Goal: Information Seeking & Learning: Get advice/opinions

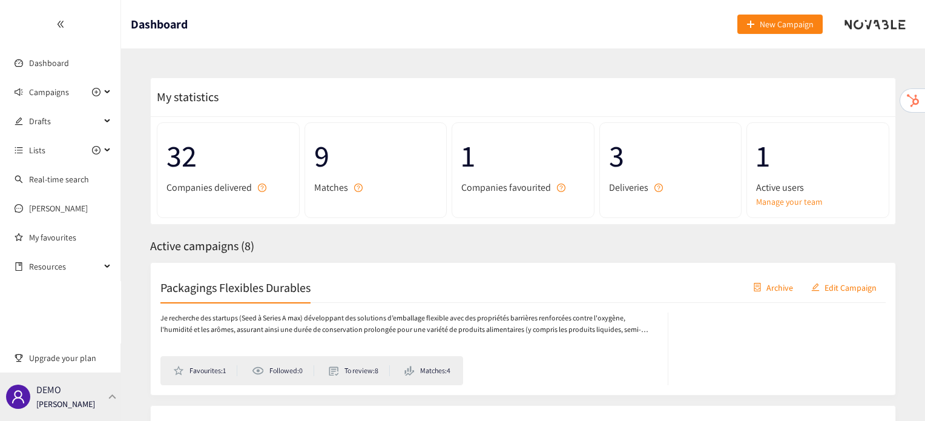
click at [104, 378] on div "DEMO [PERSON_NAME]" at bounding box center [60, 396] width 121 height 48
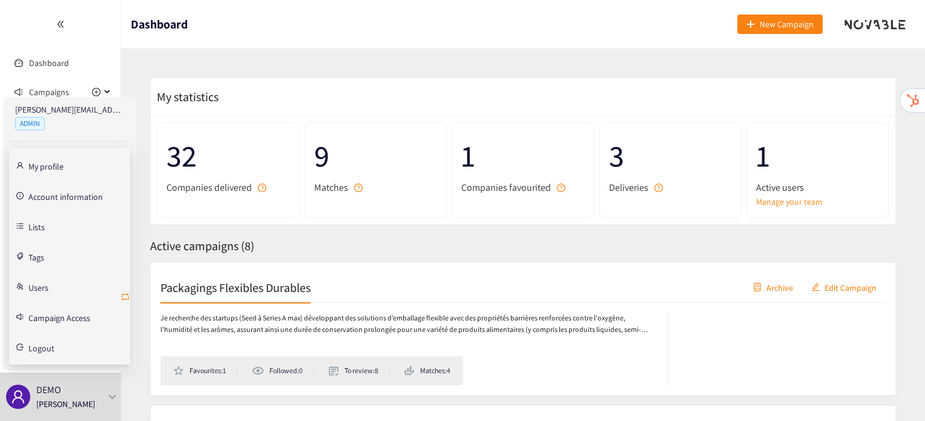
click at [124, 296] on icon "retweet" at bounding box center [126, 297] width 10 height 10
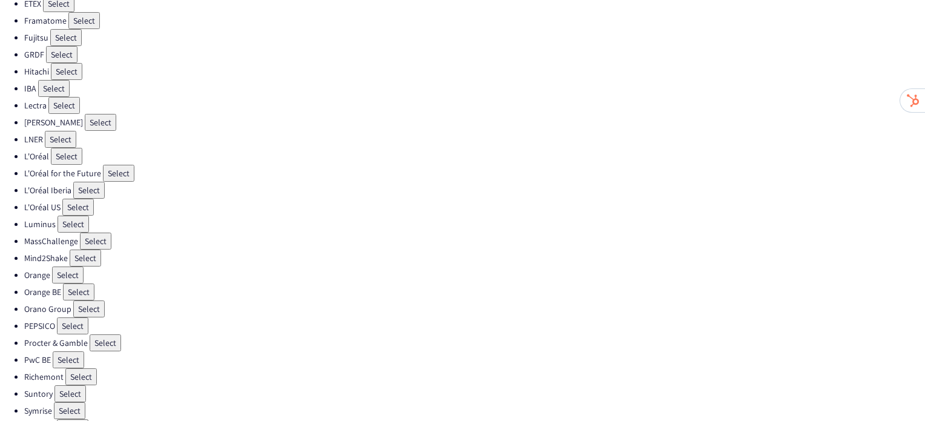
scroll to position [358, 0]
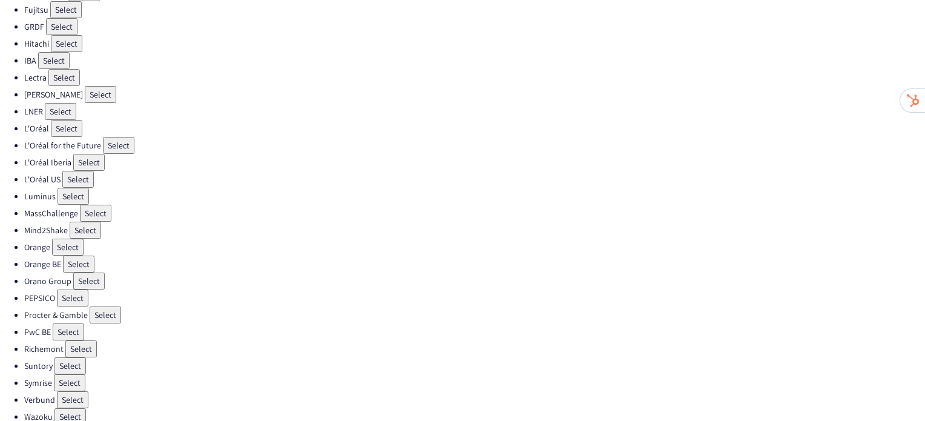
click at [62, 289] on button "Select" at bounding box center [72, 297] width 31 height 17
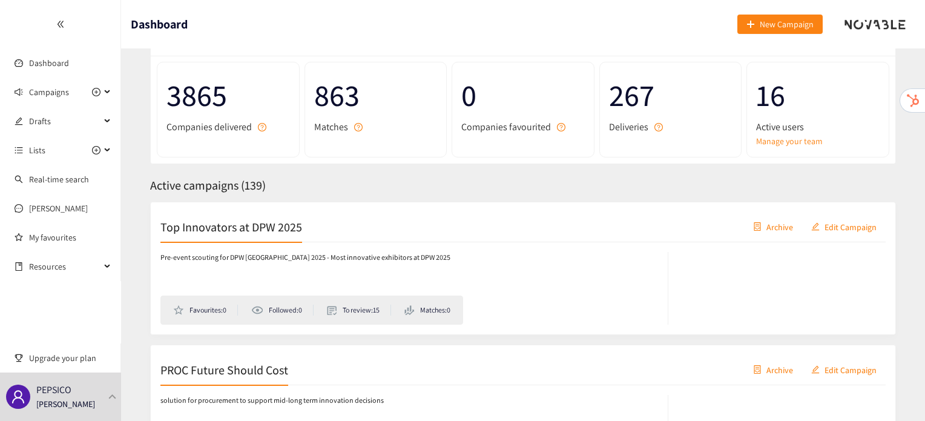
scroll to position [102, 0]
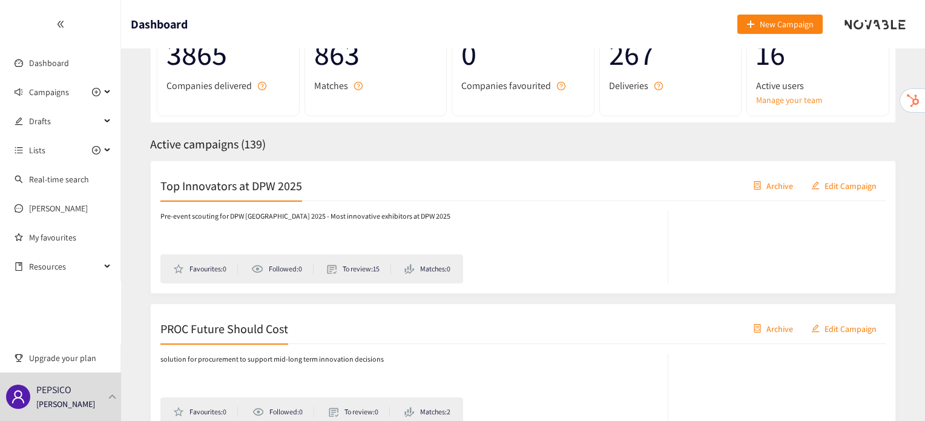
click at [279, 180] on h2 "Top Innovators at DPW 2025" at bounding box center [231, 185] width 142 height 17
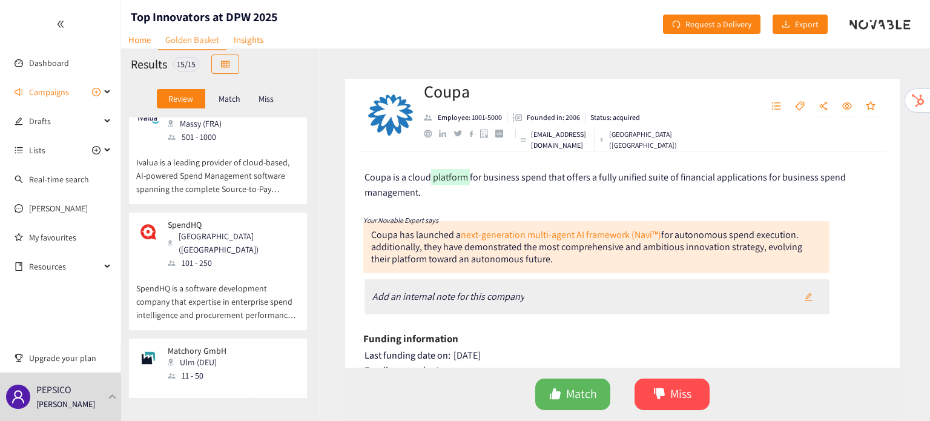
scroll to position [1378, 0]
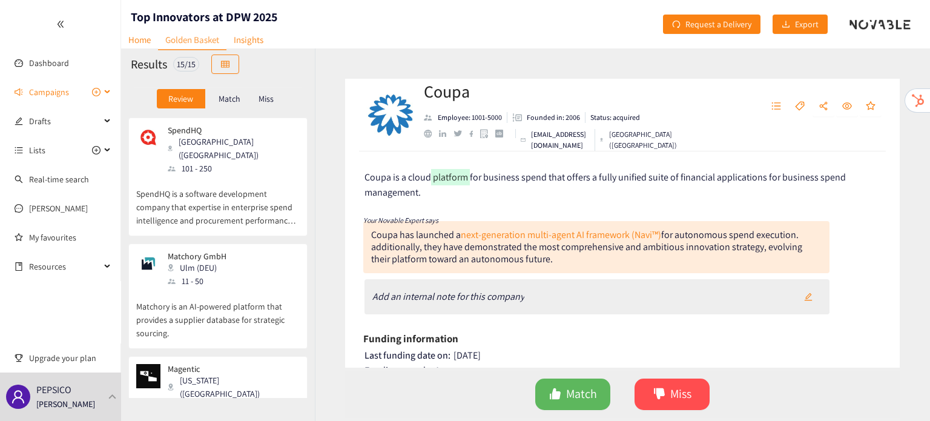
click at [39, 90] on span "Campaigns" at bounding box center [49, 92] width 40 height 24
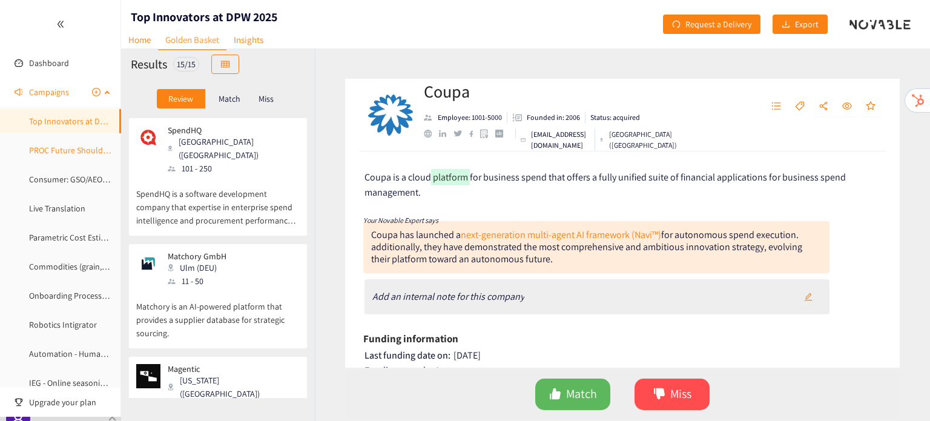
click at [46, 156] on link "PROC Future Should Cost" at bounding box center [75, 150] width 92 height 11
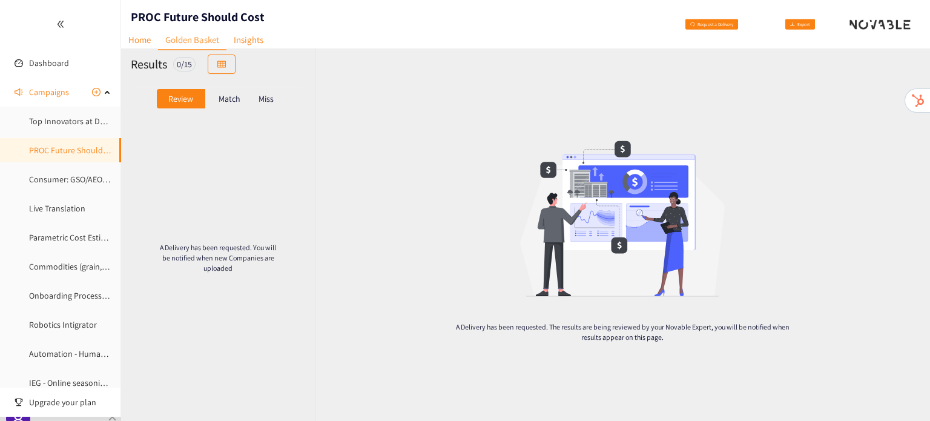
click at [227, 104] on div "Match" at bounding box center [229, 98] width 48 height 19
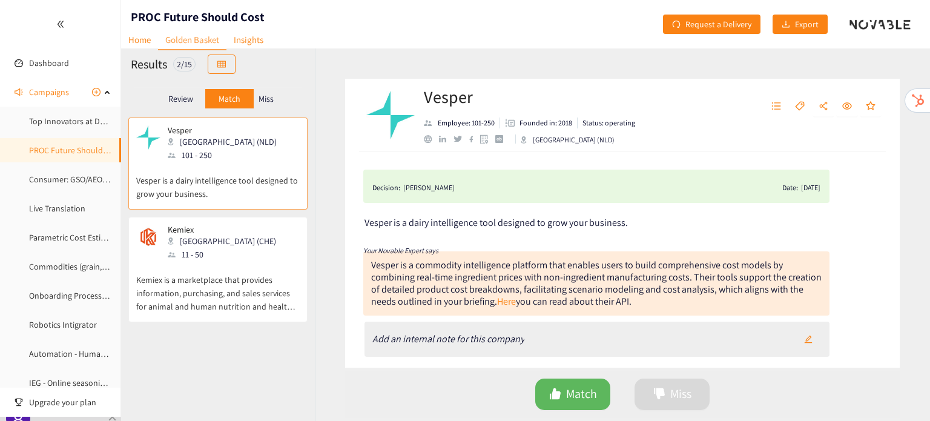
click at [245, 278] on p "Kemiex is a marketplace that provides information, purchasing, and sales servic…" at bounding box center [218, 287] width 164 height 52
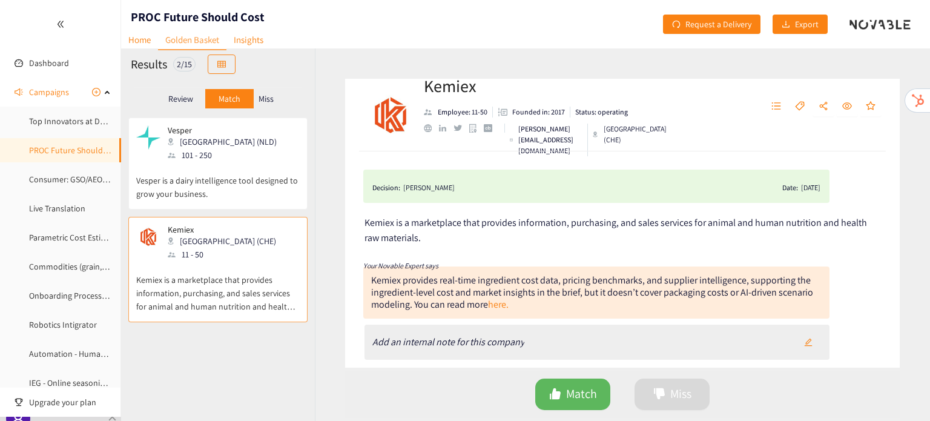
click at [276, 99] on div "Miss" at bounding box center [266, 98] width 25 height 19
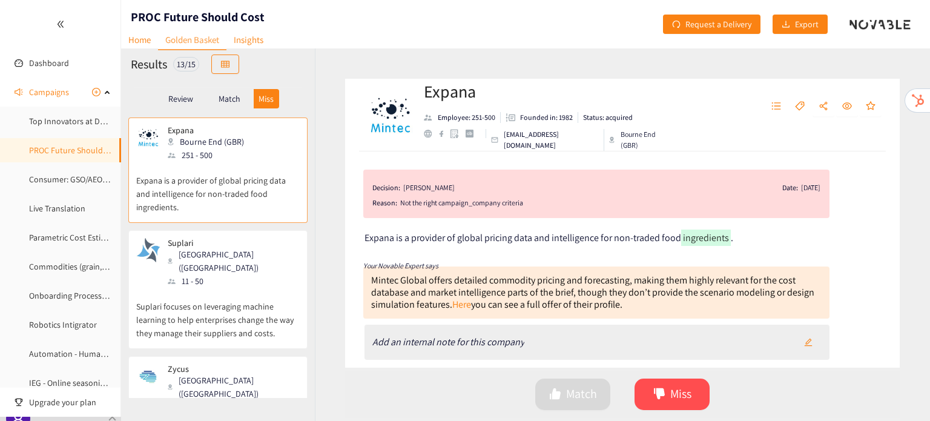
click at [251, 288] on p "Suplari focuses on leveraging machine learning to help enterprises change the w…" at bounding box center [218, 314] width 164 height 52
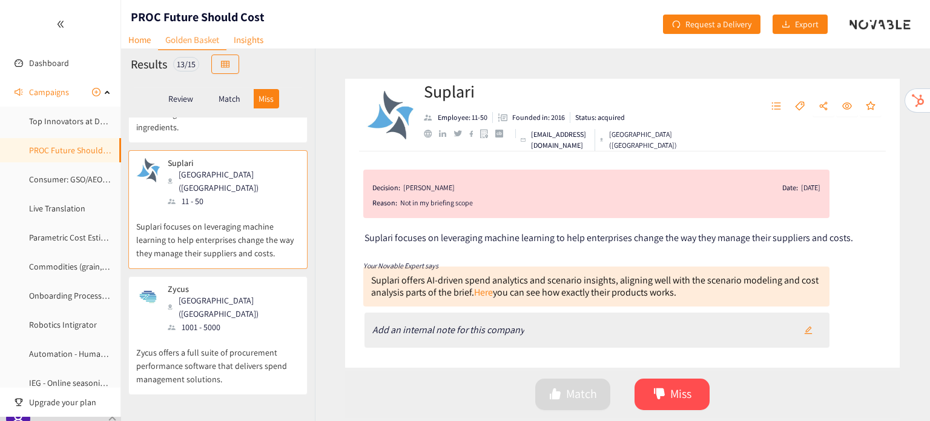
scroll to position [80, 0]
click at [246, 300] on div "Zycus Princeton (USA) 1001 - 5000" at bounding box center [218, 309] width 164 height 50
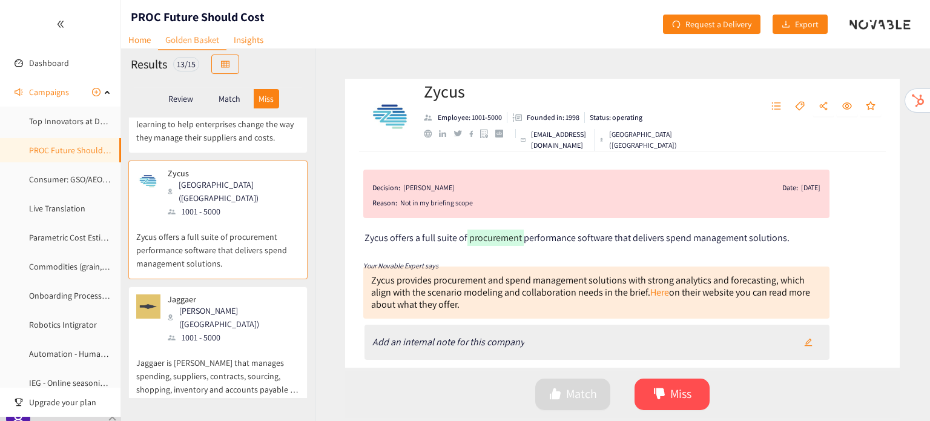
scroll to position [196, 0]
click at [246, 300] on div "Jaggaer Cary (USA) 1001 - 5000" at bounding box center [218, 319] width 164 height 50
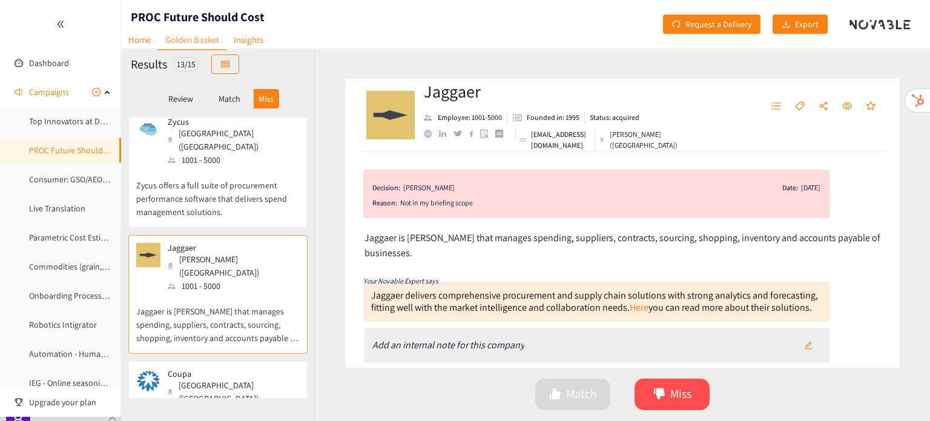
scroll to position [292, 0]
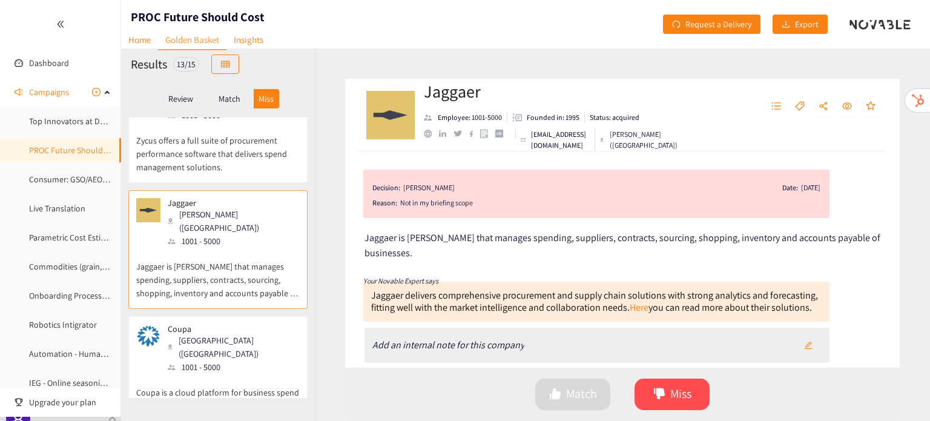
click at [246, 324] on div "Coupa Foster City (USA) 1001 - 5000" at bounding box center [218, 349] width 164 height 50
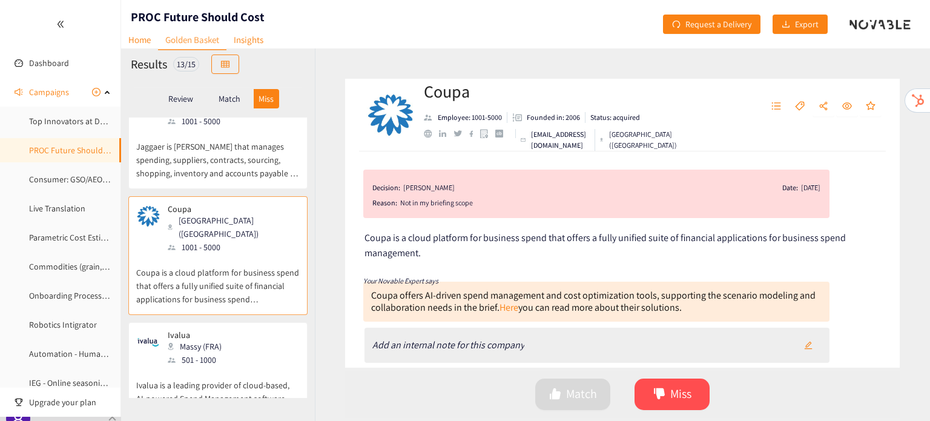
scroll to position [420, 0]
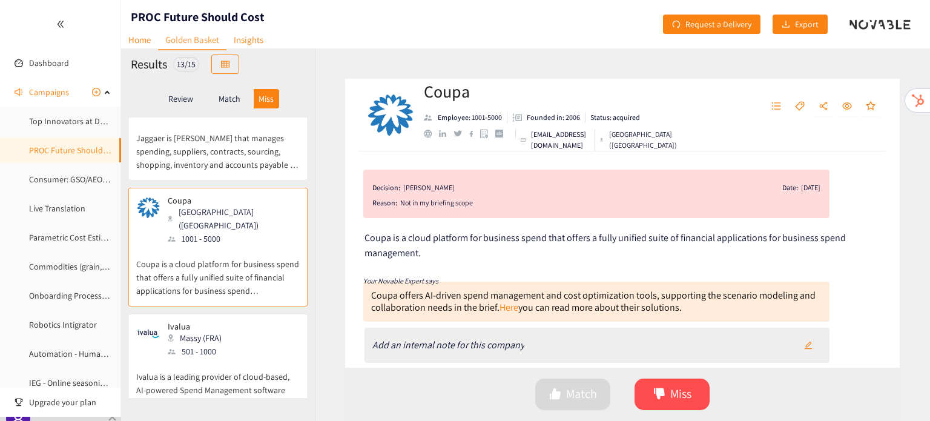
click at [246, 322] on div "Ivalua Massy (FRA) 501 - 1000" at bounding box center [218, 340] width 164 height 36
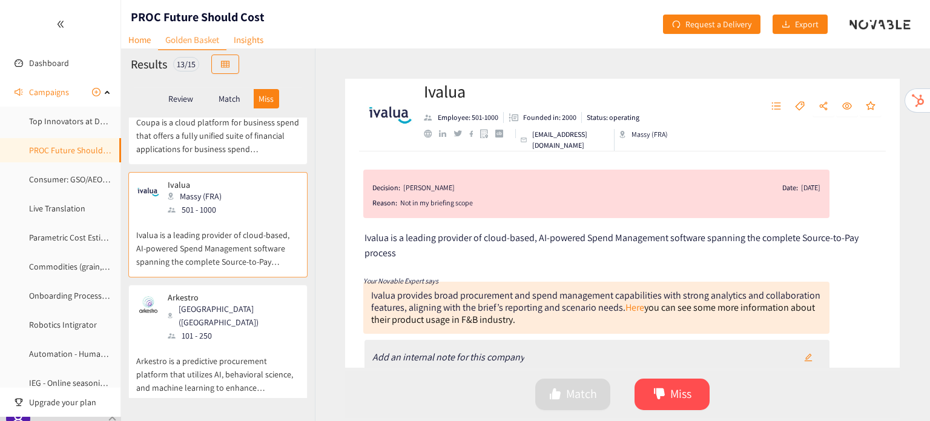
scroll to position [636, 0]
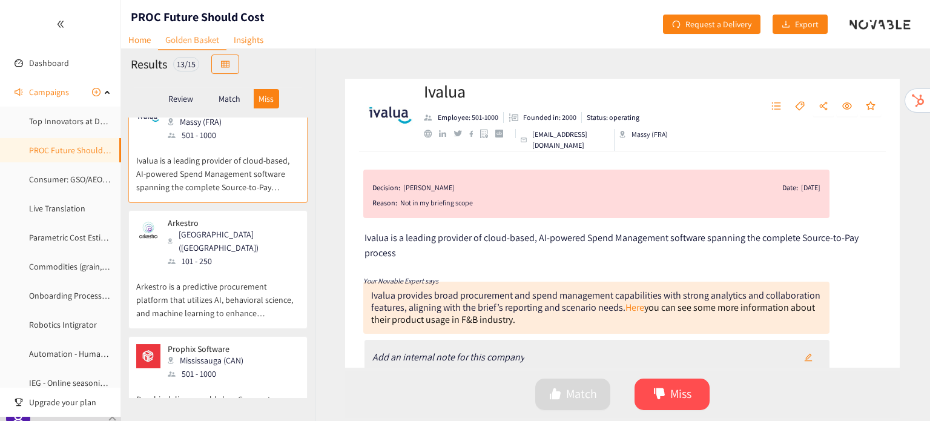
click at [202, 268] on p "Arkestro is a predictive procurement platform that utilizes AI, behavioral scie…" at bounding box center [218, 294] width 164 height 52
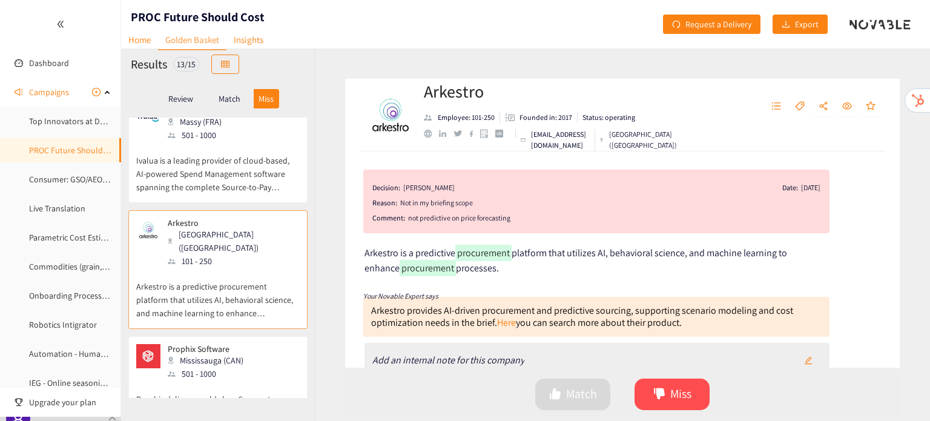
click at [208, 380] on p "Prophix delivers world class Corporate Performance Management solutions." at bounding box center [218, 399] width 164 height 39
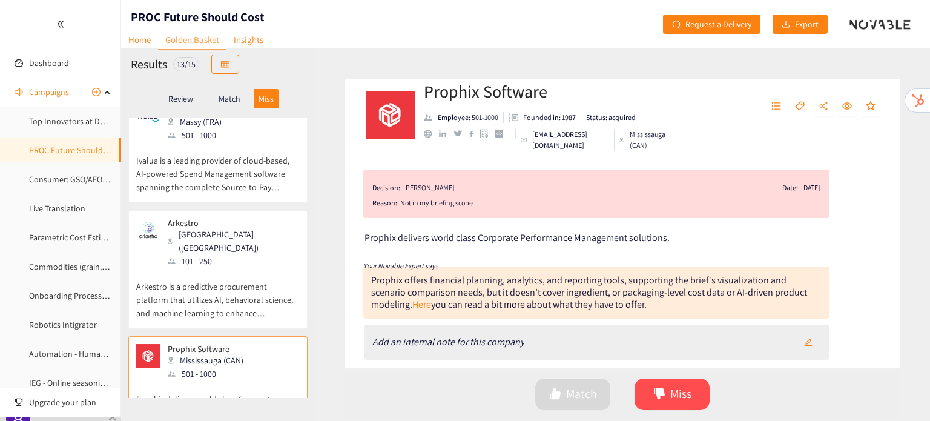
click at [211, 268] on p "Arkestro is a predictive procurement platform that utilizes AI, behavioral scie…" at bounding box center [218, 294] width 164 height 52
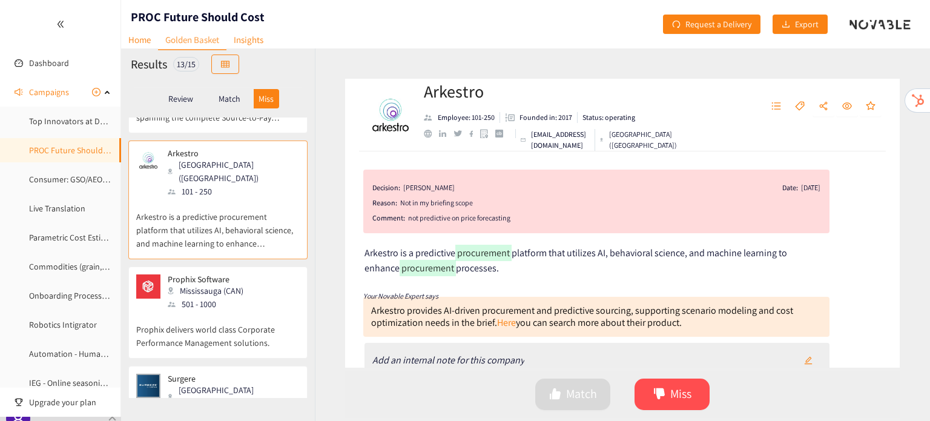
scroll to position [707, 0]
click at [196, 310] on p "Prophix delivers world class Corporate Performance Management solutions." at bounding box center [218, 329] width 164 height 39
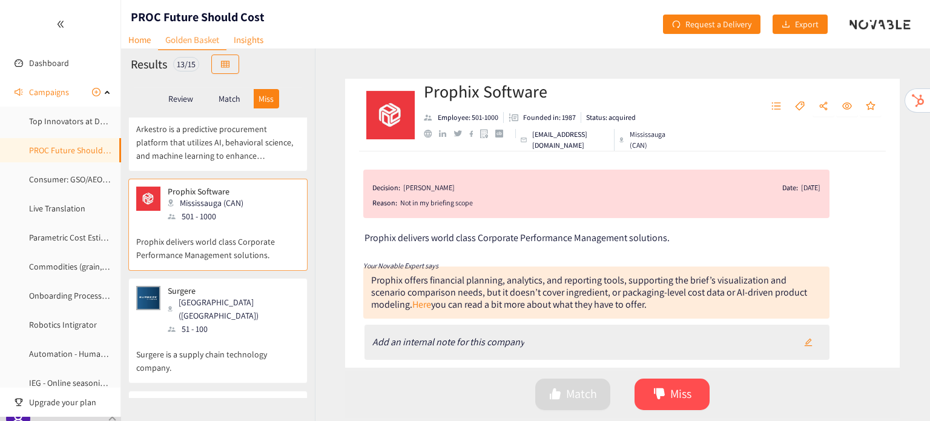
click at [196, 335] on p "Surgere is a supply chain technology company." at bounding box center [218, 354] width 164 height 39
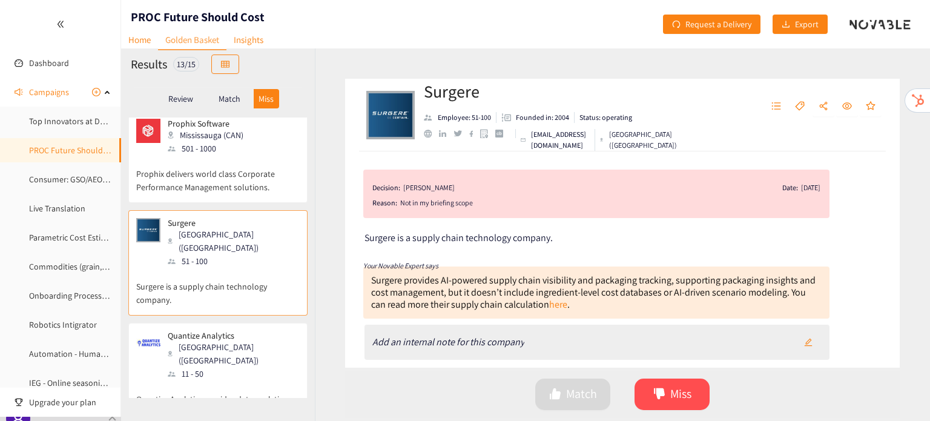
click at [196, 340] on div "Columbus (USA)" at bounding box center [233, 353] width 131 height 27
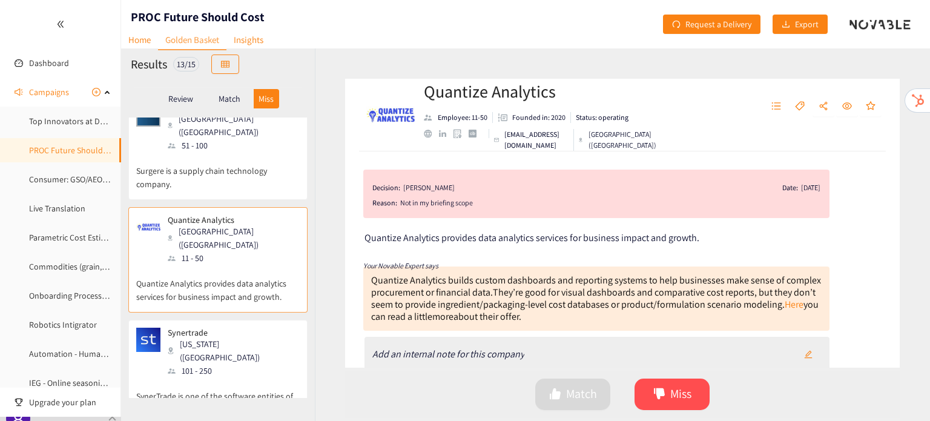
click at [196, 377] on p "SynerTrade is one of the software entities of Digital Dimension." at bounding box center [218, 396] width 164 height 39
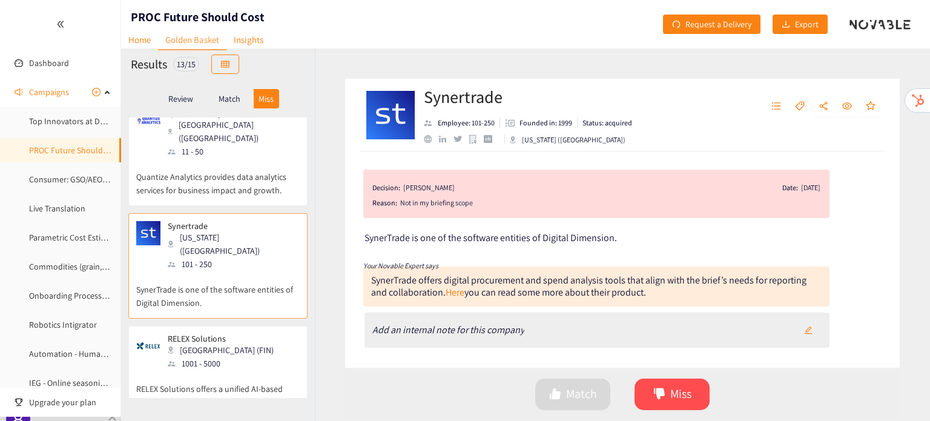
click at [196, 370] on p "RELEX Solutions offers a unified AI-based platform that enhances supply chain a…" at bounding box center [218, 396] width 164 height 52
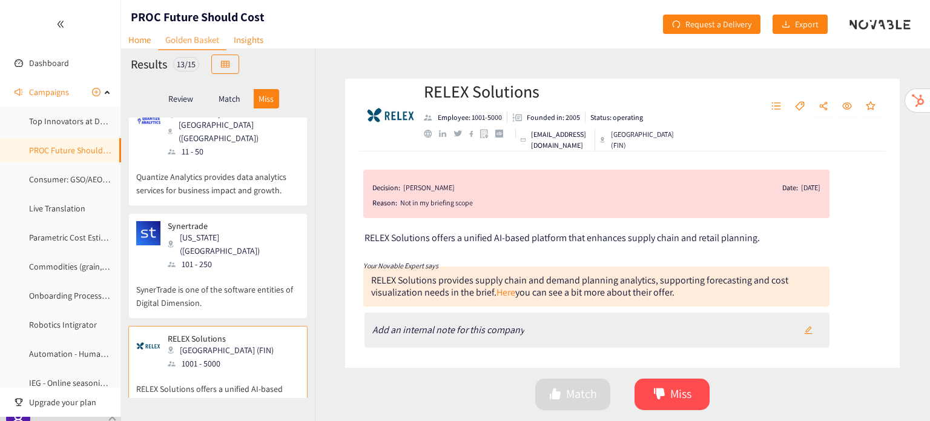
scroll to position [1127, 0]
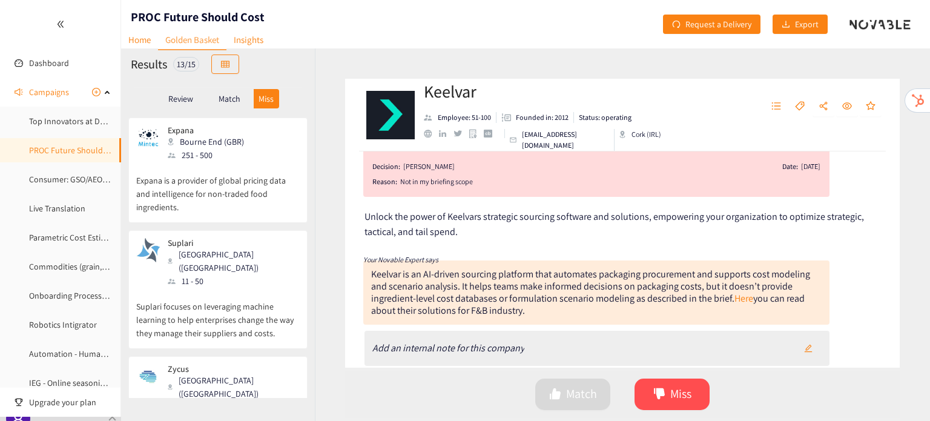
scroll to position [0, 0]
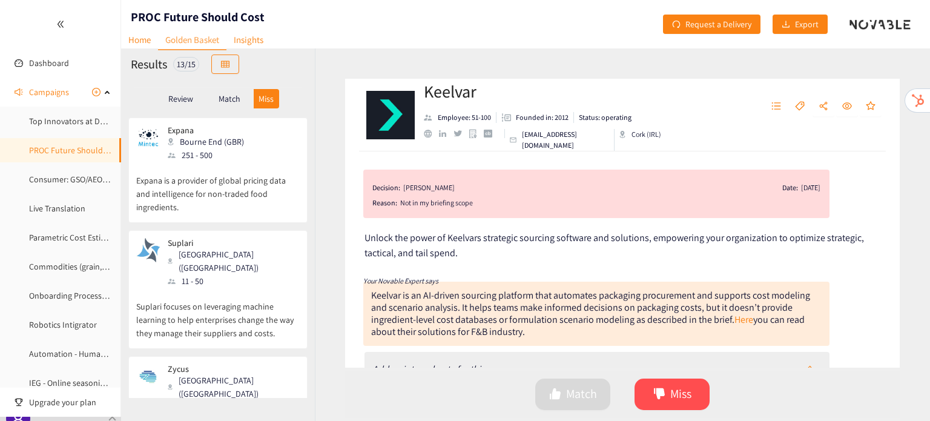
click at [187, 99] on p "Review" at bounding box center [180, 99] width 25 height 10
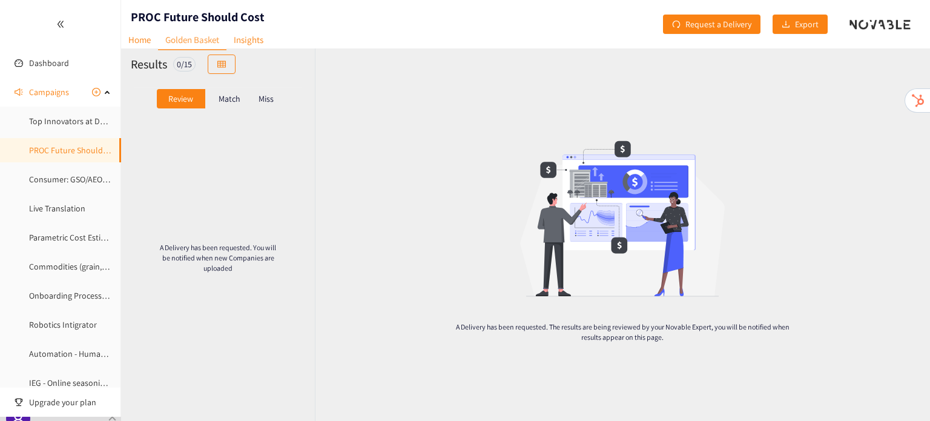
click at [240, 100] on div "Match" at bounding box center [229, 98] width 48 height 19
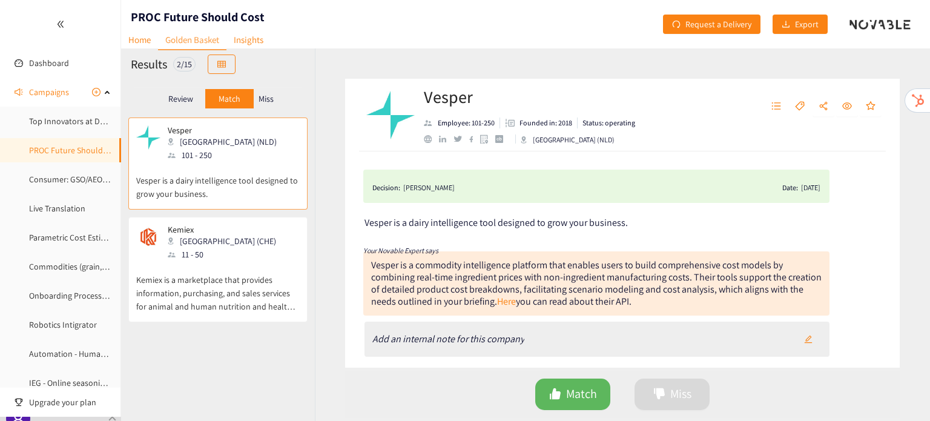
click at [429, 140] on div "website" at bounding box center [428, 139] width 8 height 8
click at [271, 240] on div "Kemiex Zürich (CHE) 11 - 50" at bounding box center [218, 243] width 164 height 36
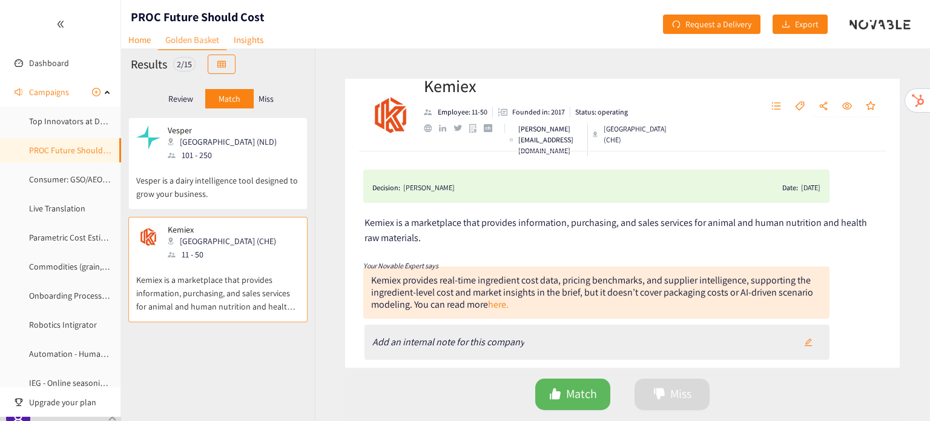
click at [426, 131] on div "website" at bounding box center [428, 128] width 8 height 8
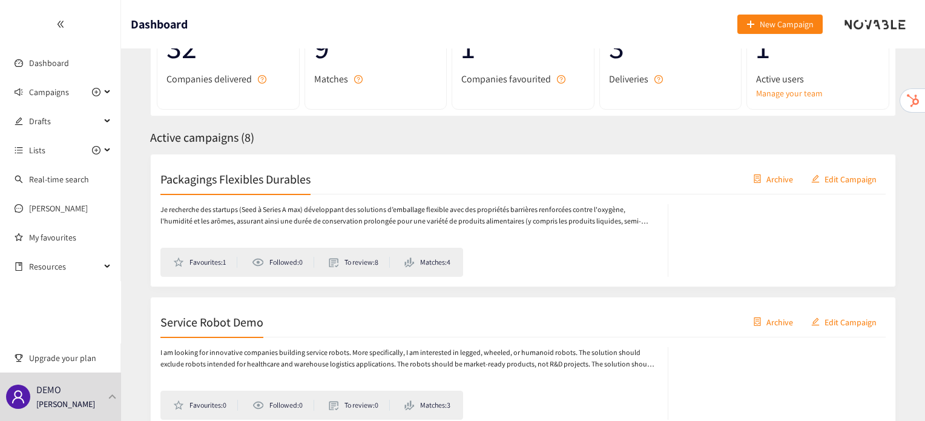
scroll to position [131, 0]
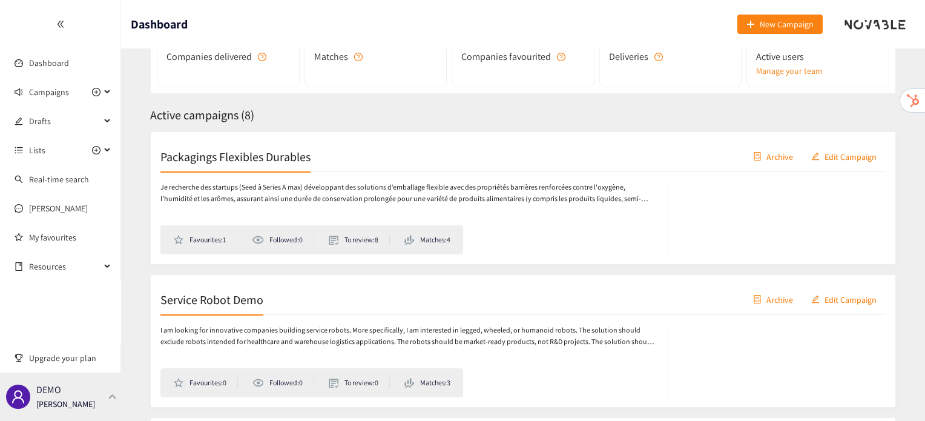
click at [119, 395] on div "DEMO [PERSON_NAME]" at bounding box center [60, 396] width 121 height 48
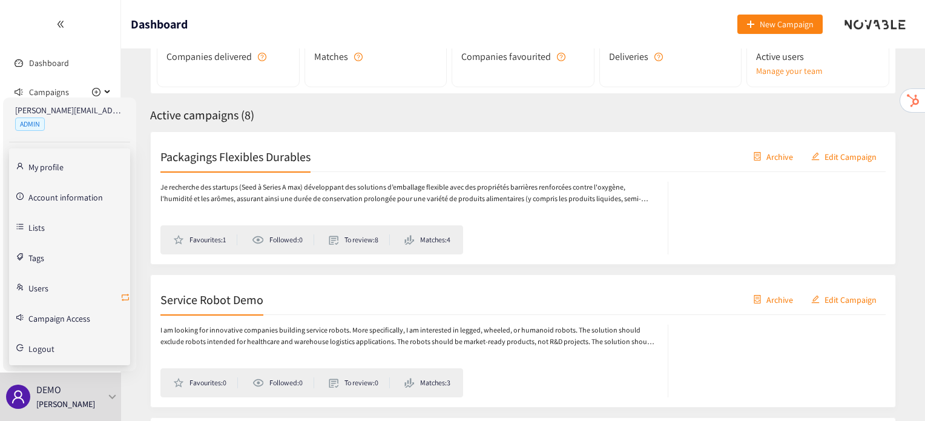
click at [126, 294] on icon "retweet" at bounding box center [125, 297] width 7 height 7
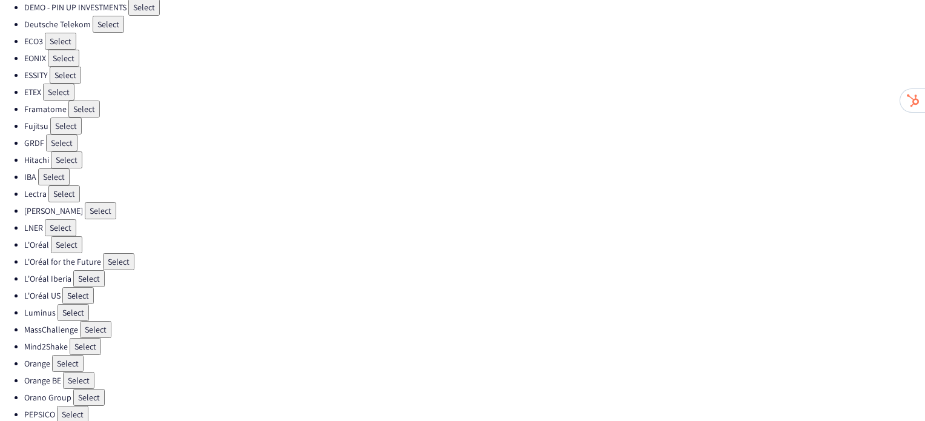
scroll to position [251, 0]
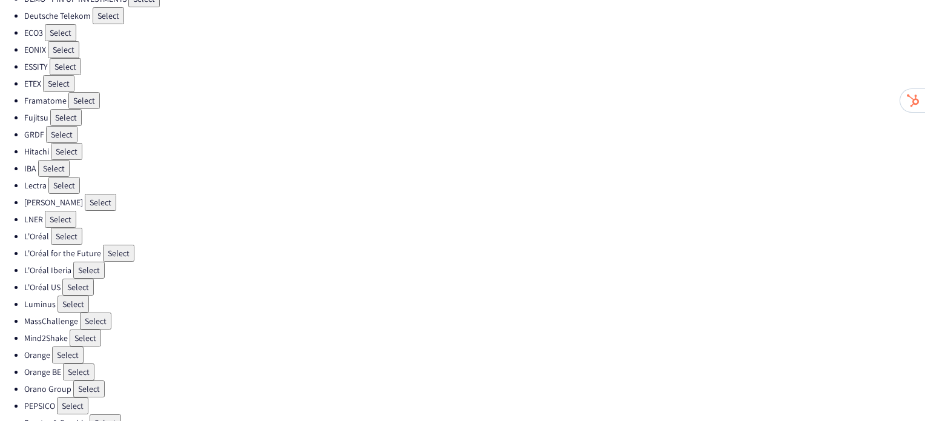
click at [68, 346] on button "Select" at bounding box center [67, 354] width 31 height 17
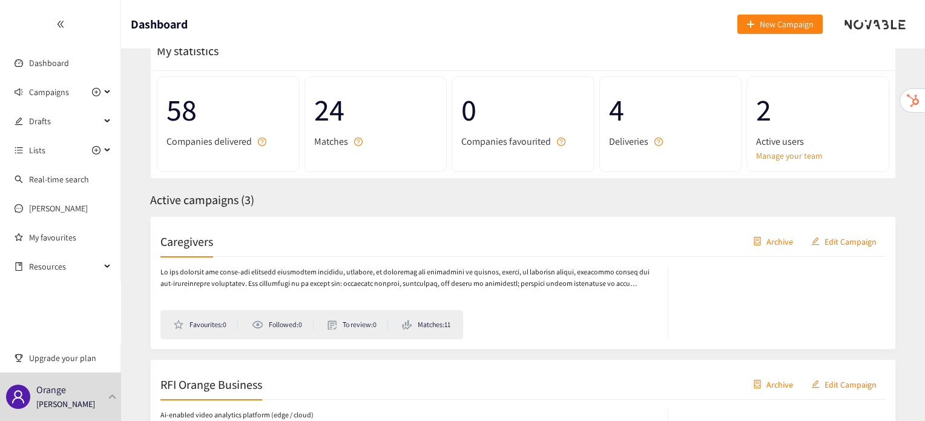
scroll to position [48, 0]
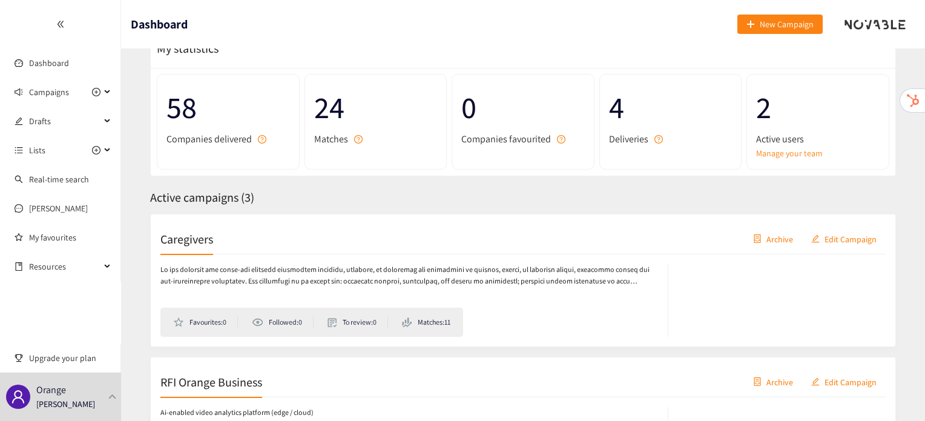
click at [174, 233] on h2 "Caregivers" at bounding box center [186, 238] width 53 height 17
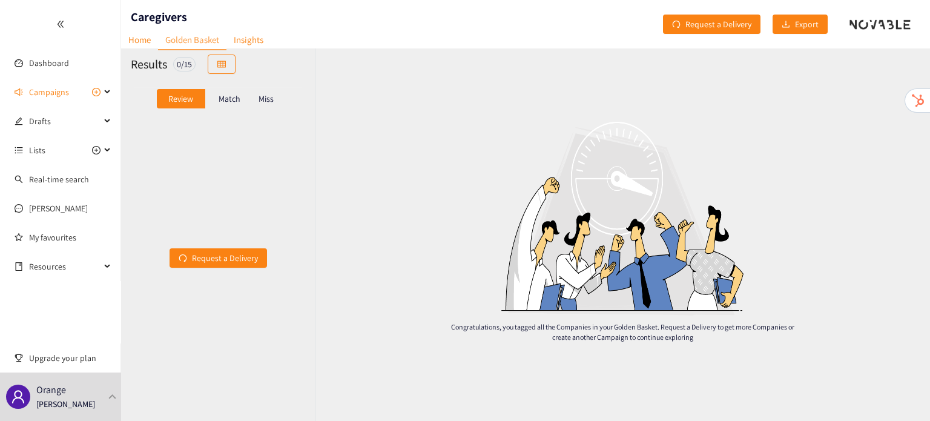
click at [243, 93] on div "Match" at bounding box center [229, 98] width 48 height 19
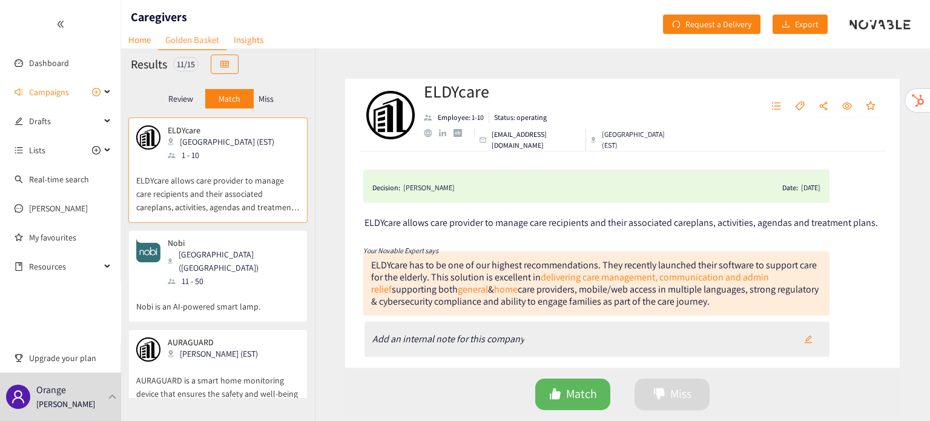
click at [222, 274] on div "11 - 50" at bounding box center [233, 280] width 131 height 13
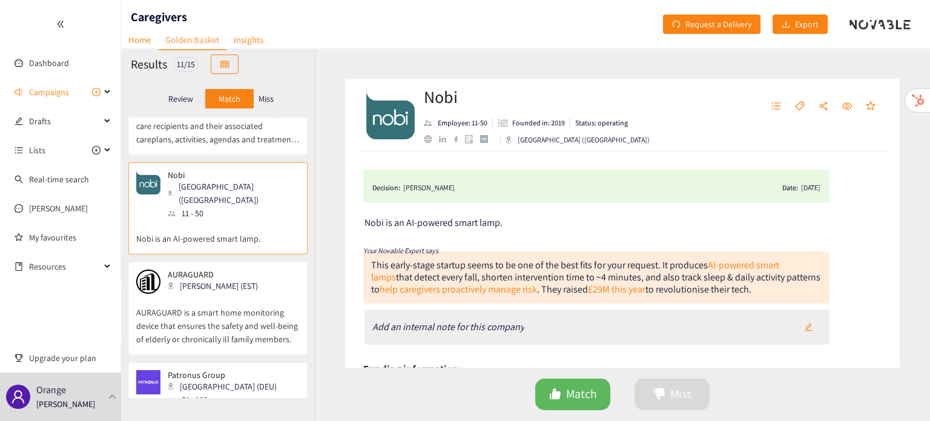
scroll to position [71, 0]
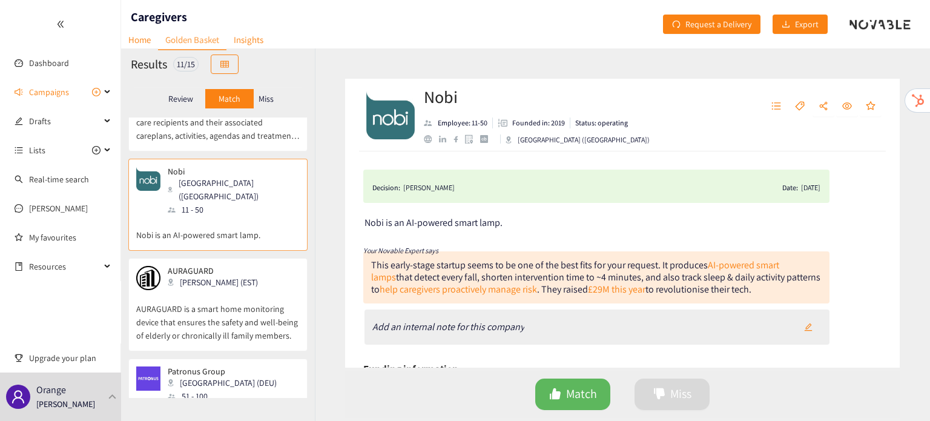
click at [273, 94] on p "Miss" at bounding box center [266, 99] width 15 height 10
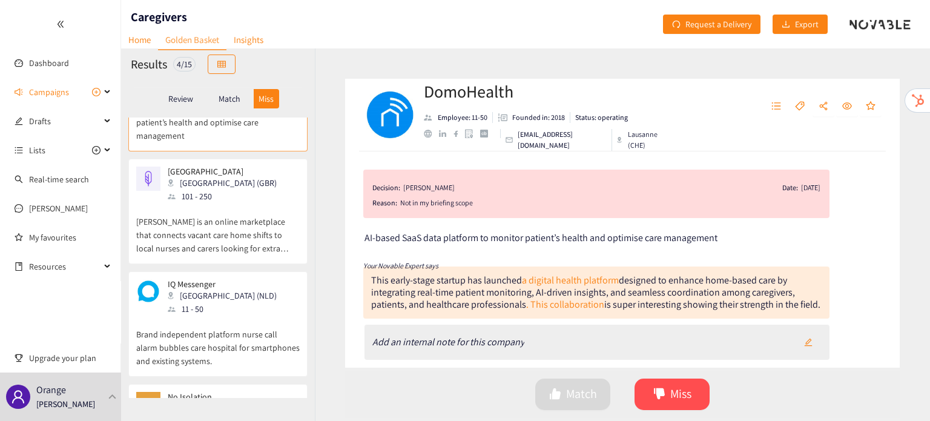
scroll to position [0, 0]
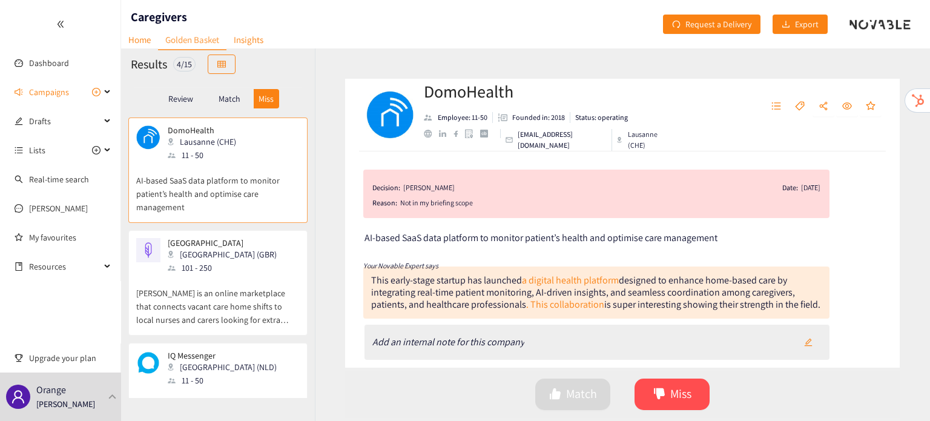
click at [234, 269] on div "[PERSON_NAME] (GBR) 101 - 250" at bounding box center [218, 256] width 164 height 36
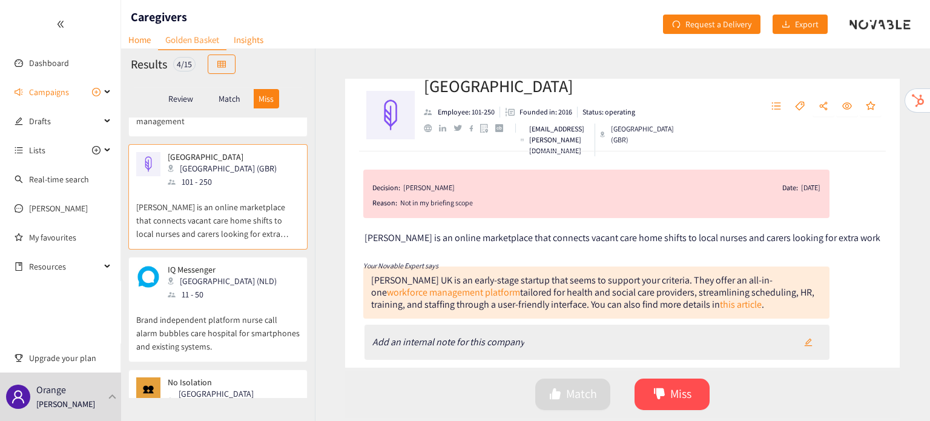
click at [234, 269] on p "IQ Messenger" at bounding box center [222, 270] width 109 height 10
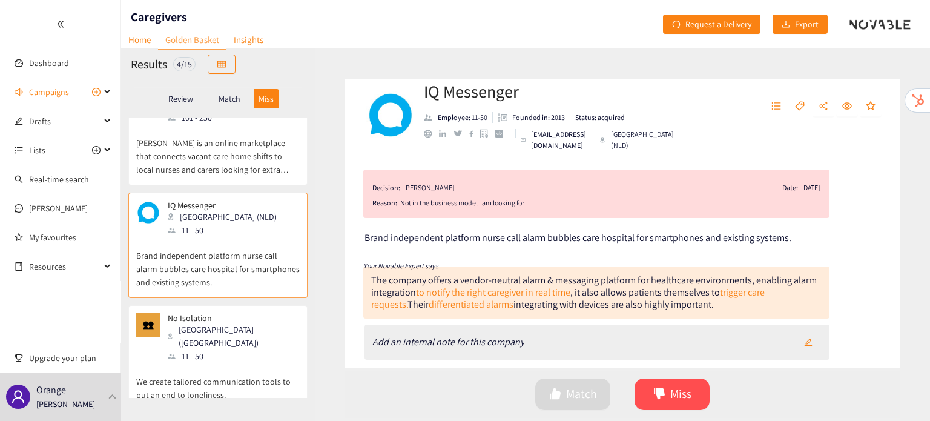
scroll to position [155, 0]
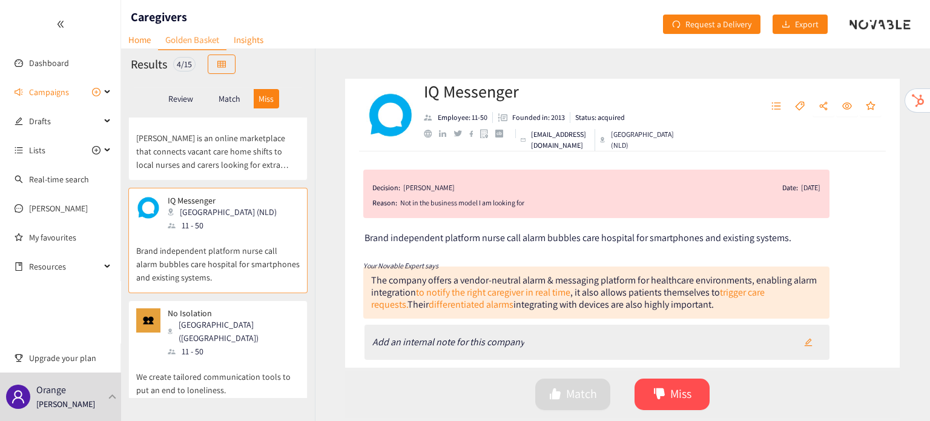
click at [216, 345] on div "11 - 50" at bounding box center [233, 351] width 131 height 13
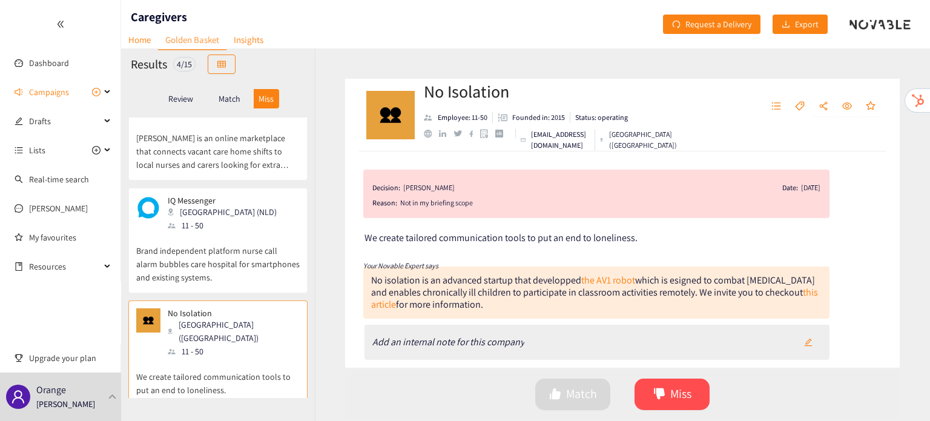
click at [223, 96] on p "Match" at bounding box center [230, 99] width 22 height 10
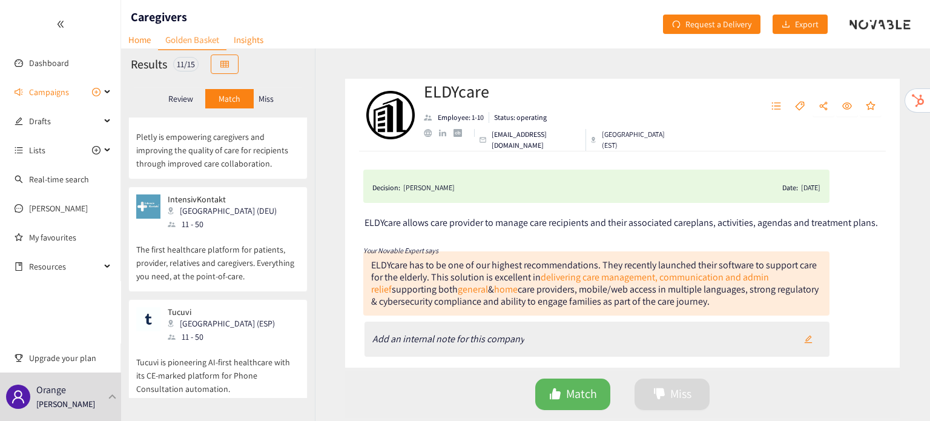
scroll to position [864, 0]
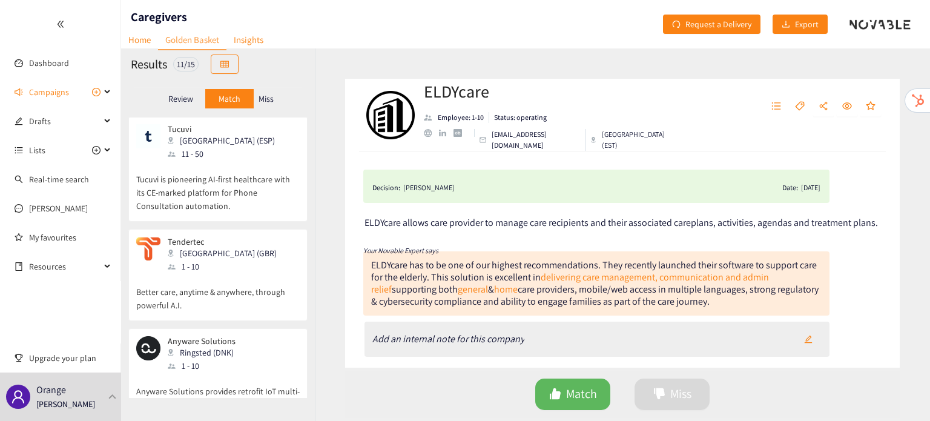
click at [213, 359] on div "1 - 10" at bounding box center [205, 365] width 75 height 13
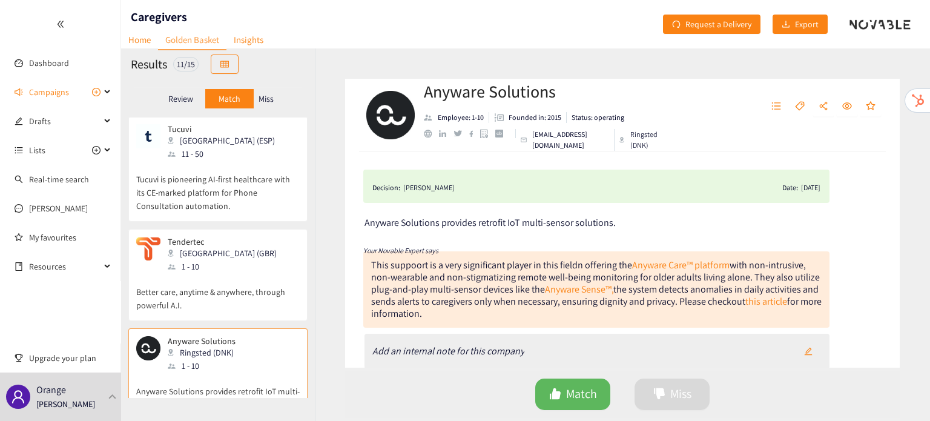
click at [217, 273] on p "Better care, anytime & anywhere, through powerful A.I." at bounding box center [218, 292] width 164 height 39
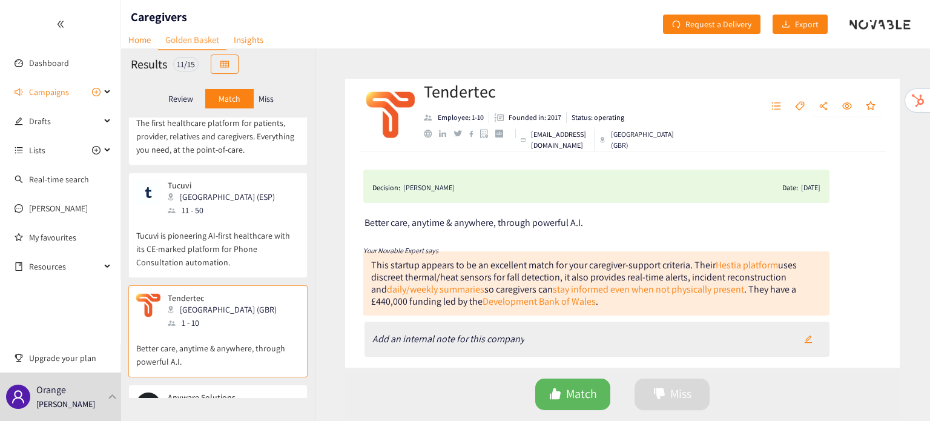
scroll to position [802, 0]
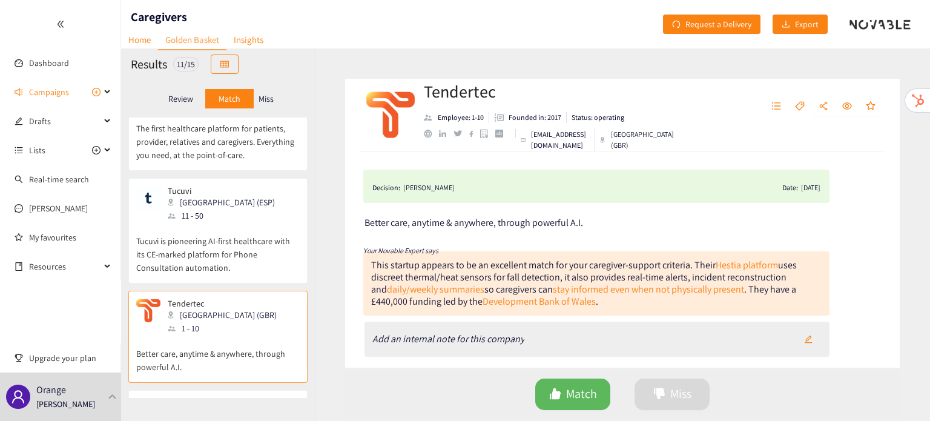
click at [237, 222] on p "Tucuvi is pioneering AI-first healthcare with its CE-marked platform for Phone …" at bounding box center [218, 248] width 164 height 52
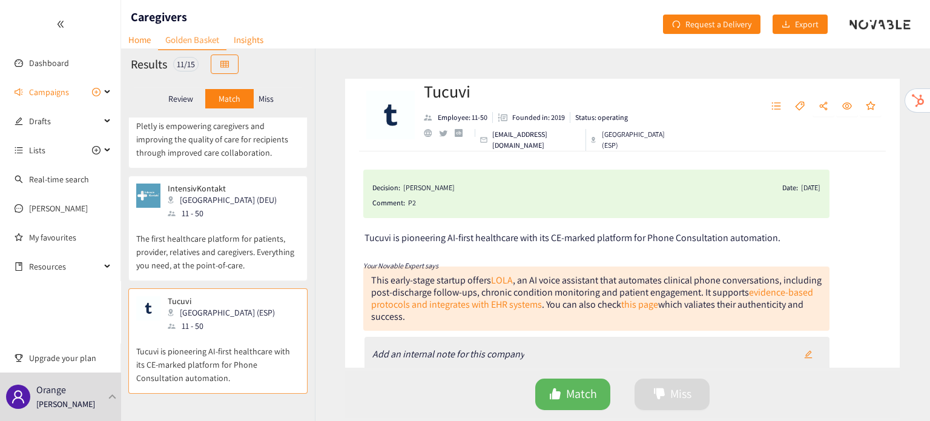
click at [237, 220] on p "The first healthcare platform for patients, provider, relatives and caregivers.…" at bounding box center [218, 246] width 164 height 52
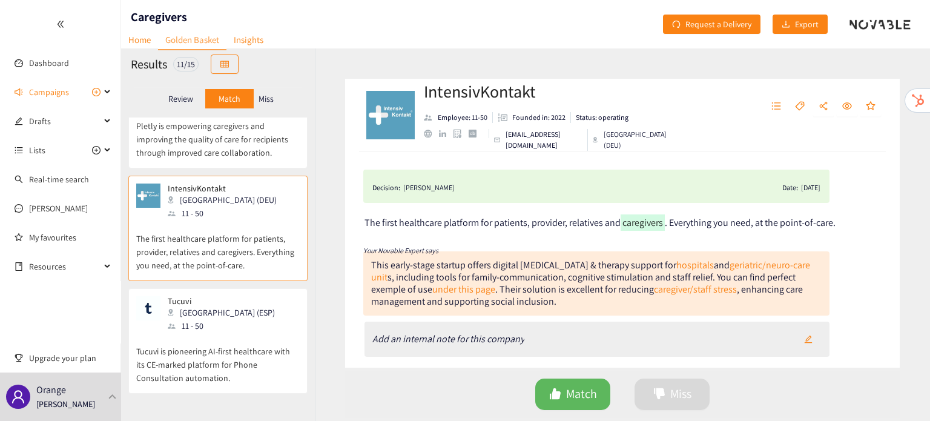
scroll to position [682, 0]
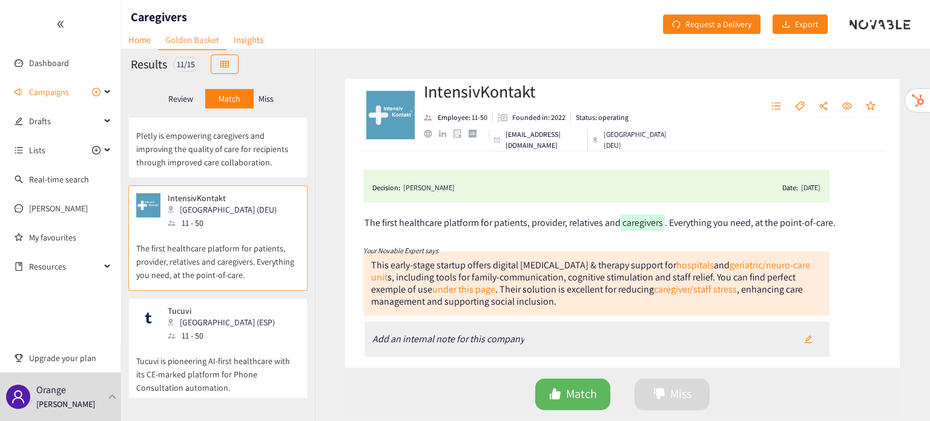
click at [242, 306] on div "Tucuvi Madrid (ESP) 11 - 50" at bounding box center [218, 324] width 164 height 36
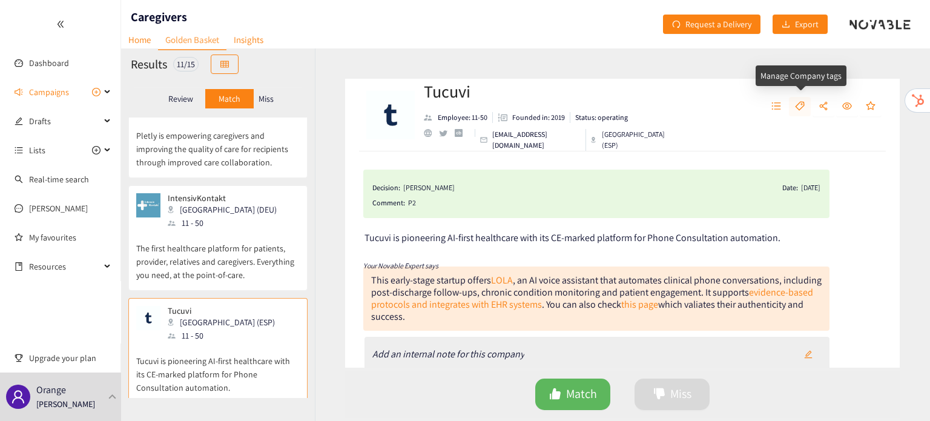
click at [806, 104] on button "button" at bounding box center [800, 106] width 22 height 19
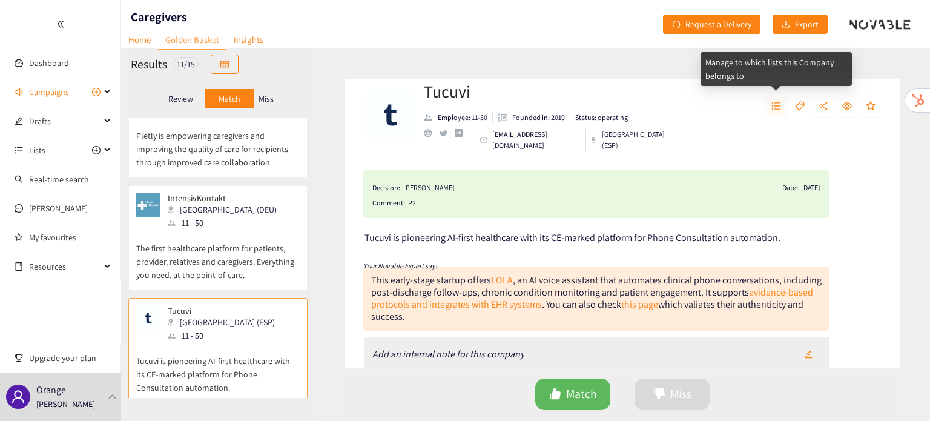
click at [773, 112] on button "button" at bounding box center [776, 106] width 22 height 19
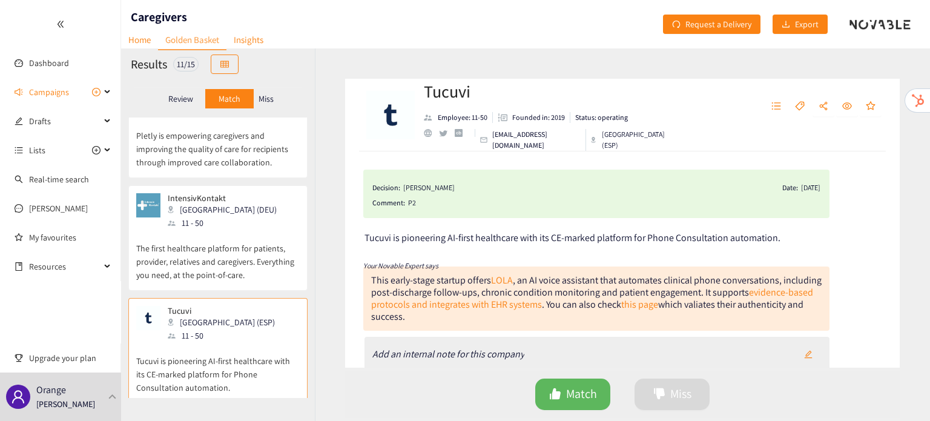
click at [684, 115] on div "Tucuvi Employee: 11-50 Founded in: 2019 Status: operating [EMAIL_ADDRESS][DOMAI…" at bounding box center [622, 115] width 555 height 73
click at [235, 199] on div "IntensivKontakt Berlin (DEU) 11 - 50" at bounding box center [218, 211] width 164 height 36
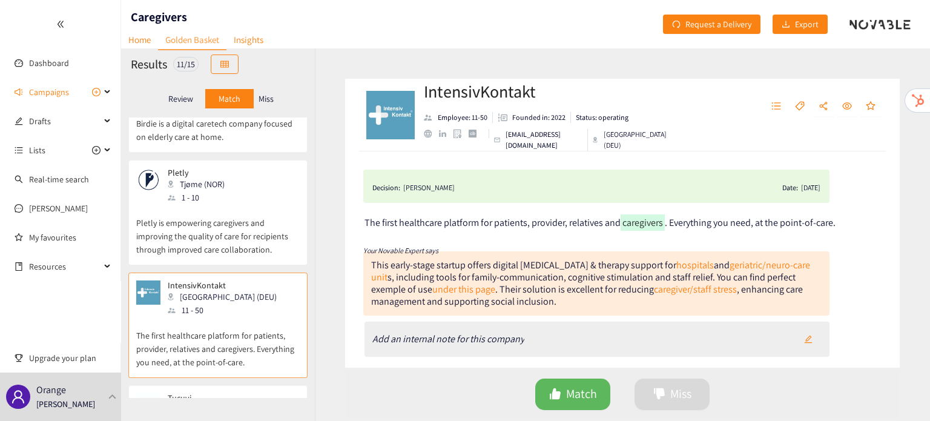
scroll to position [592, 0]
click at [235, 206] on p "Pletly is empowering caregivers and improving the quality of care for recipient…" at bounding box center [218, 232] width 164 height 52
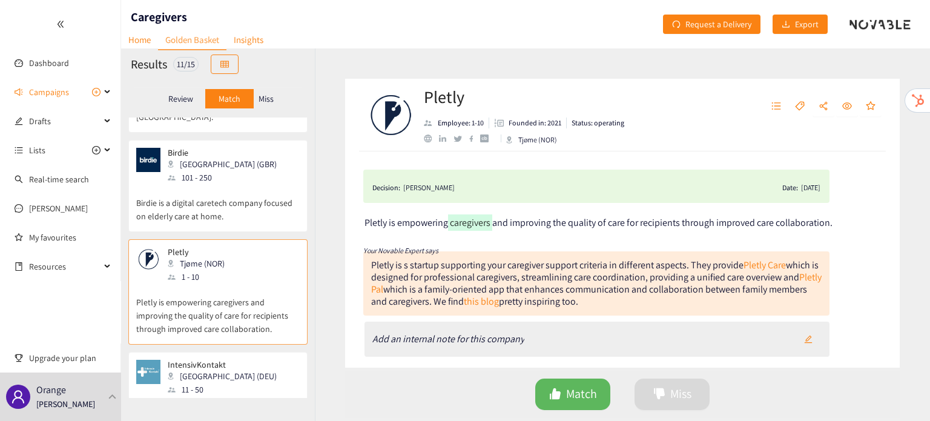
scroll to position [515, 0]
click at [235, 199] on div "Birdie London (GBR) 101 - 250 Birdie is a digital caretech company focused on e…" at bounding box center [218, 190] width 164 height 84
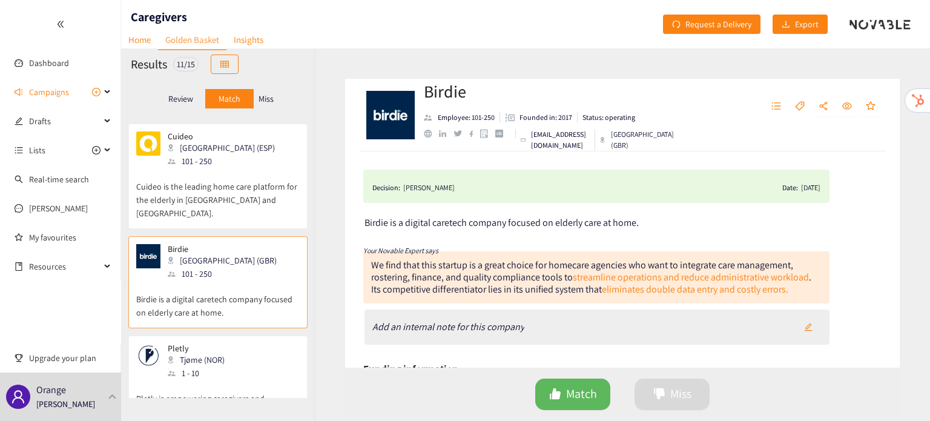
scroll to position [416, 0]
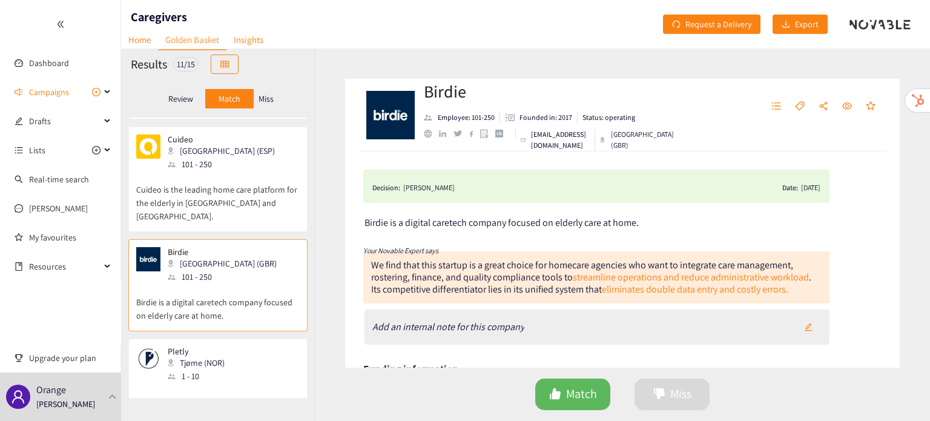
click at [235, 199] on div "Cuideo Barcelona (ESP) 101 - 250 Cuideo is the leading home care platform for t…" at bounding box center [218, 182] width 164 height 97
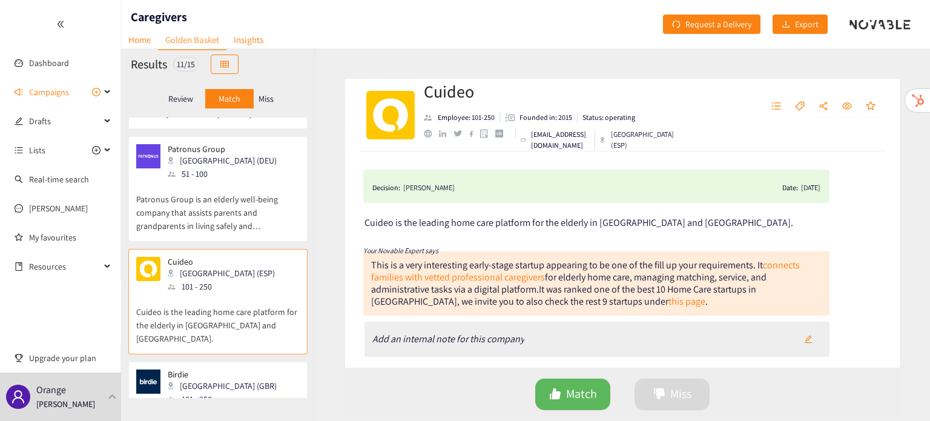
click at [235, 199] on p "Patronus Group is an elderly well-being company that assists parents and grandp…" at bounding box center [218, 206] width 164 height 52
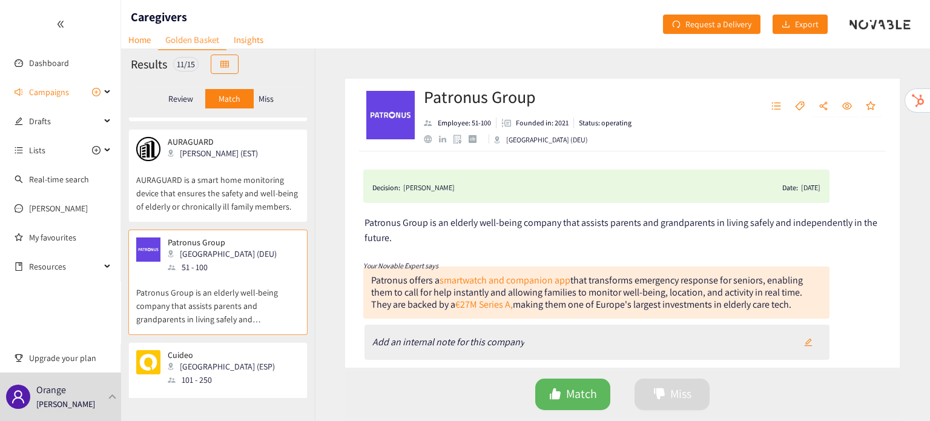
scroll to position [194, 0]
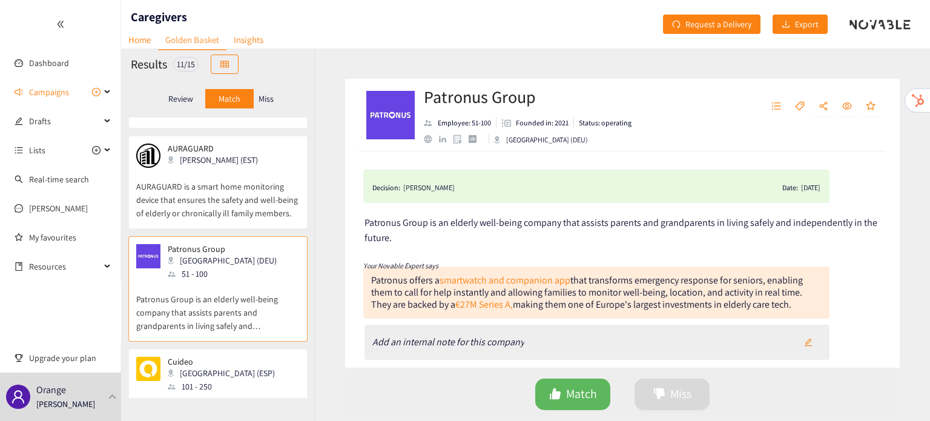
click at [235, 199] on p "AURAGUARD is a smart home monitoring device that ensures the safety and well-be…" at bounding box center [218, 194] width 164 height 52
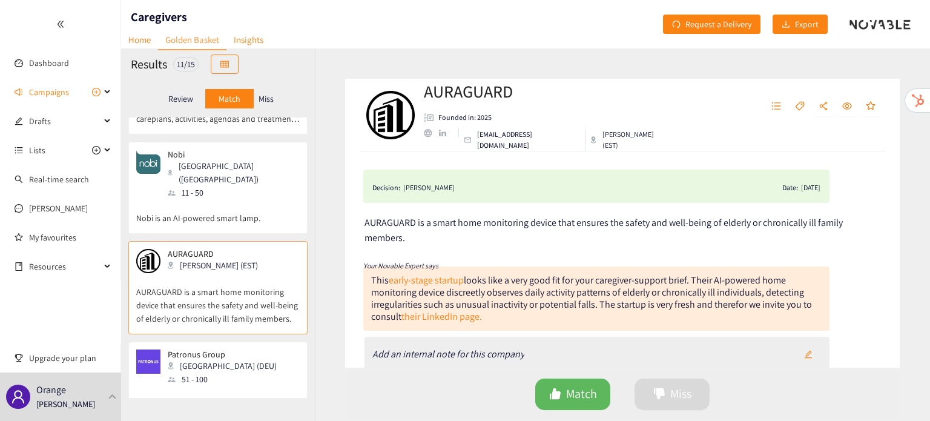
scroll to position [87, 0]
click at [235, 201] on p "Nobi is an AI-powered smart lamp." at bounding box center [218, 213] width 164 height 25
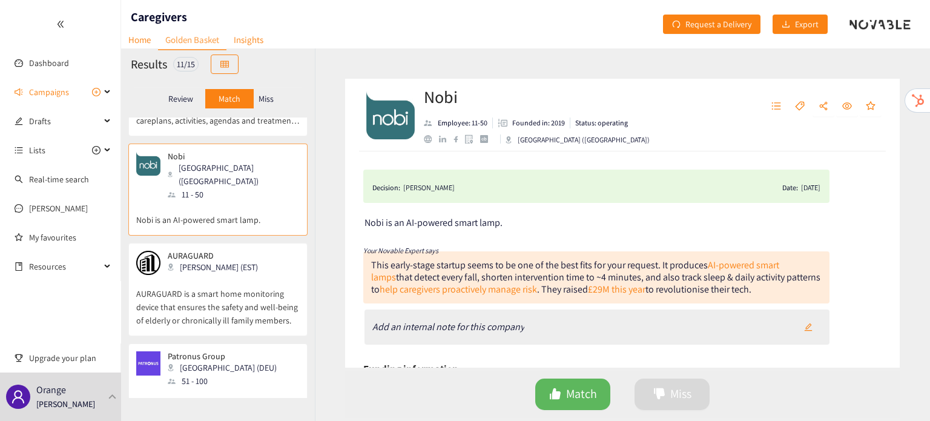
scroll to position [0, 0]
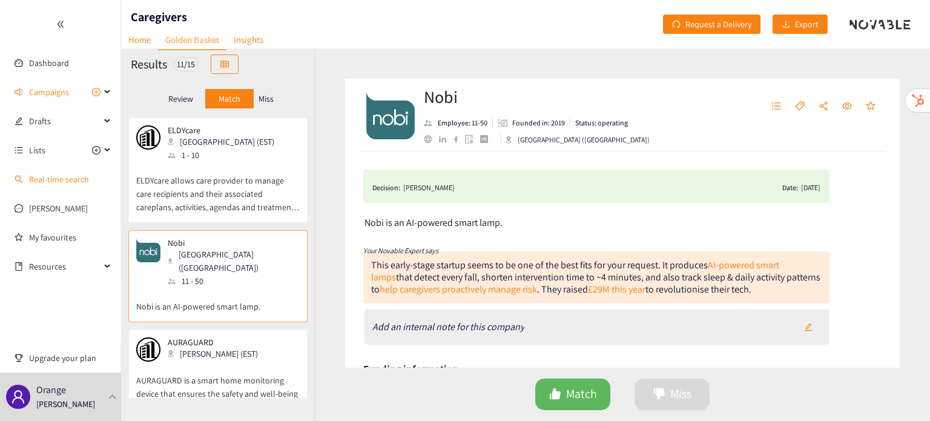
click at [76, 182] on link "Real-time search" at bounding box center [59, 179] width 60 height 11
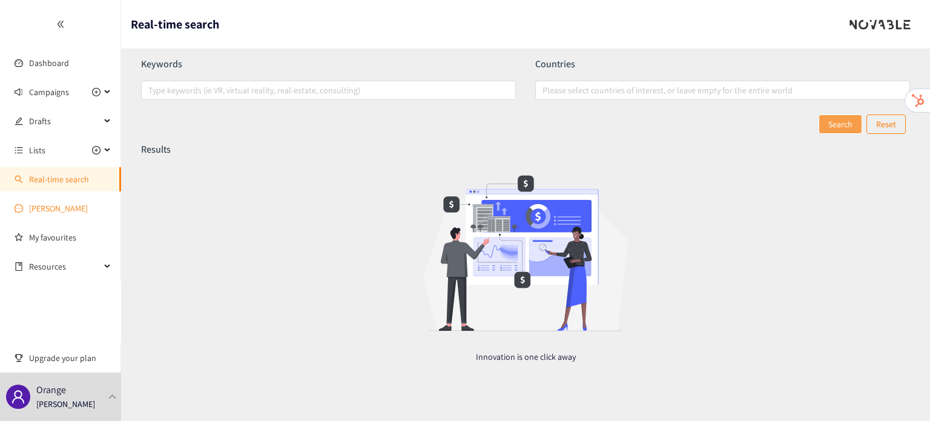
click at [53, 210] on link "[PERSON_NAME]" at bounding box center [58, 208] width 59 height 11
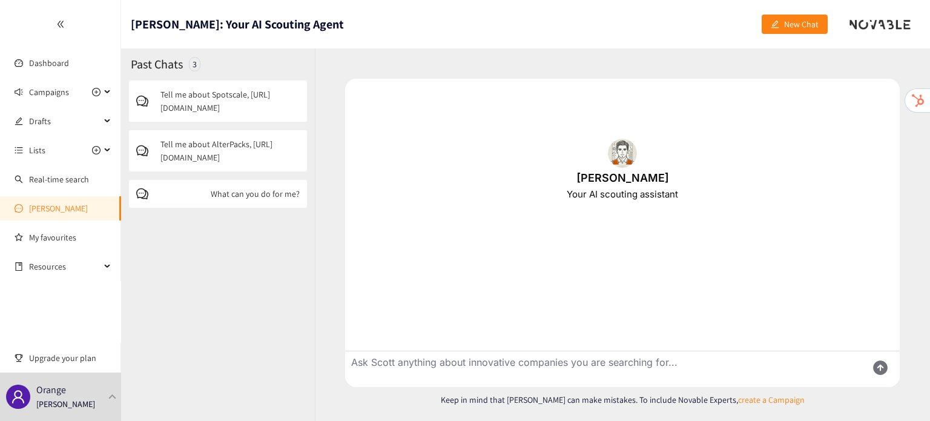
click at [240, 102] on p "Tell me about Spotscale, [URL][DOMAIN_NAME]" at bounding box center [229, 101] width 139 height 27
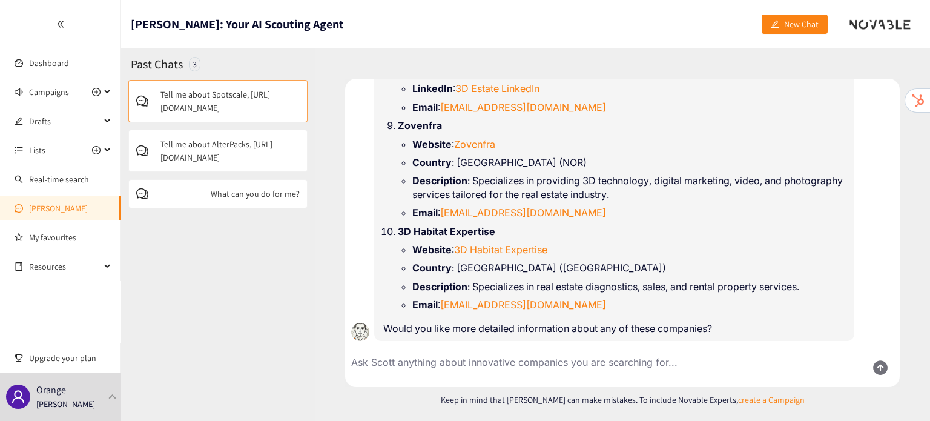
scroll to position [1574, 0]
click at [237, 145] on p "Tell me about AlterPacks, [URL][DOMAIN_NAME]" at bounding box center [229, 150] width 139 height 27
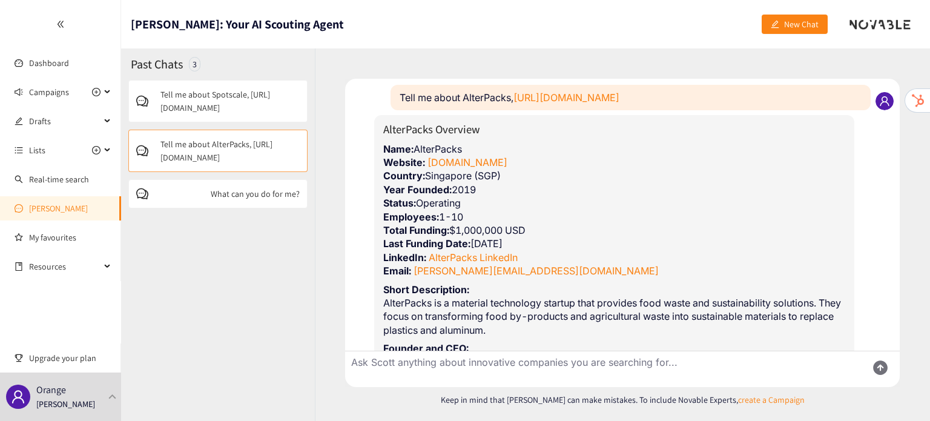
scroll to position [107, 0]
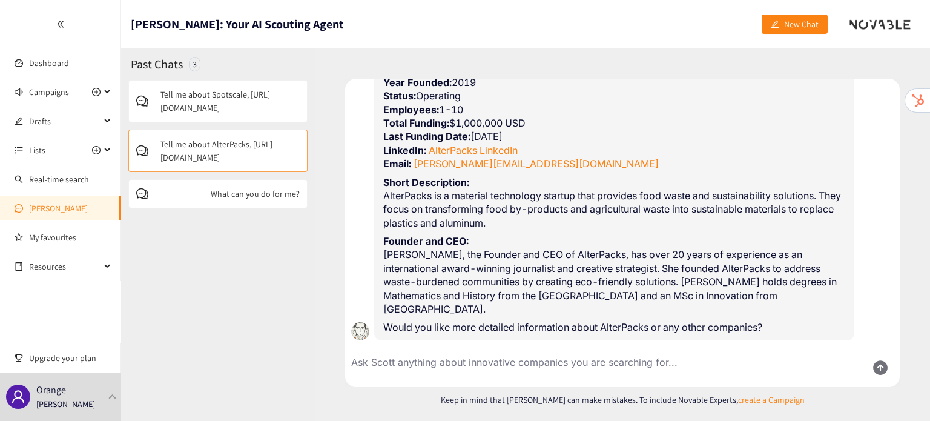
click at [254, 191] on p "What can you do for me?" at bounding box center [255, 193] width 89 height 13
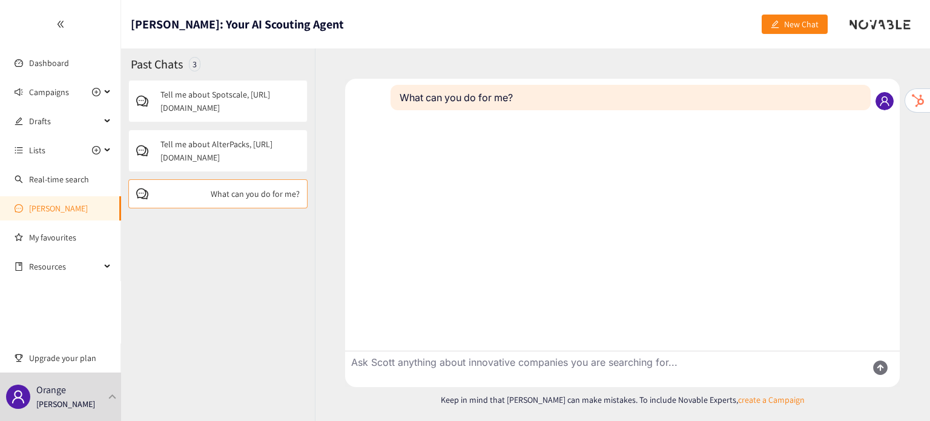
click at [230, 140] on p "Tell me about AlterPacks, [URL][DOMAIN_NAME]" at bounding box center [229, 150] width 139 height 27
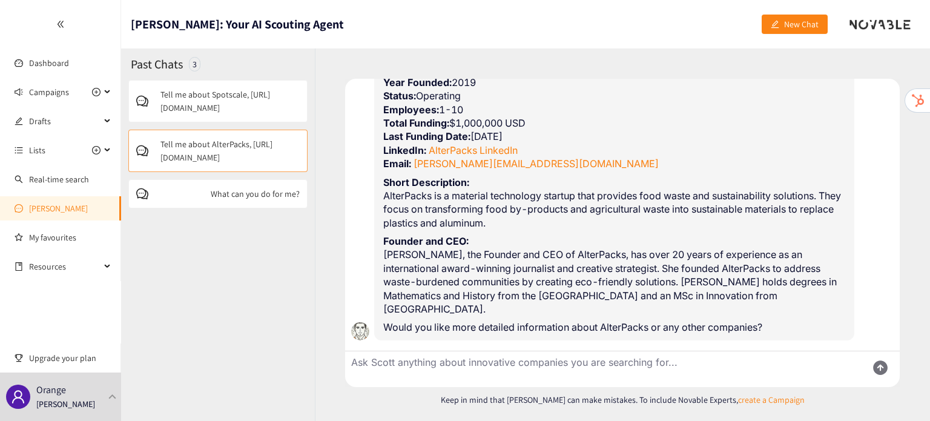
scroll to position [0, 0]
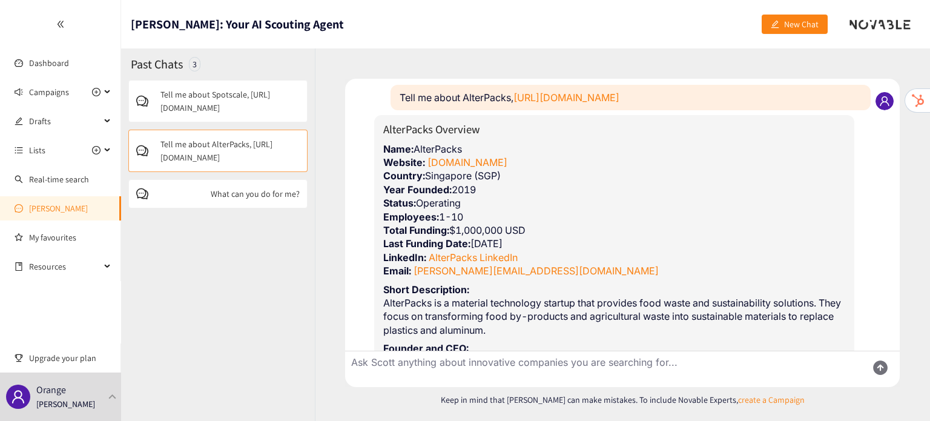
click at [197, 111] on p "Tell me about Spotscale, [URL][DOMAIN_NAME]" at bounding box center [229, 101] width 139 height 27
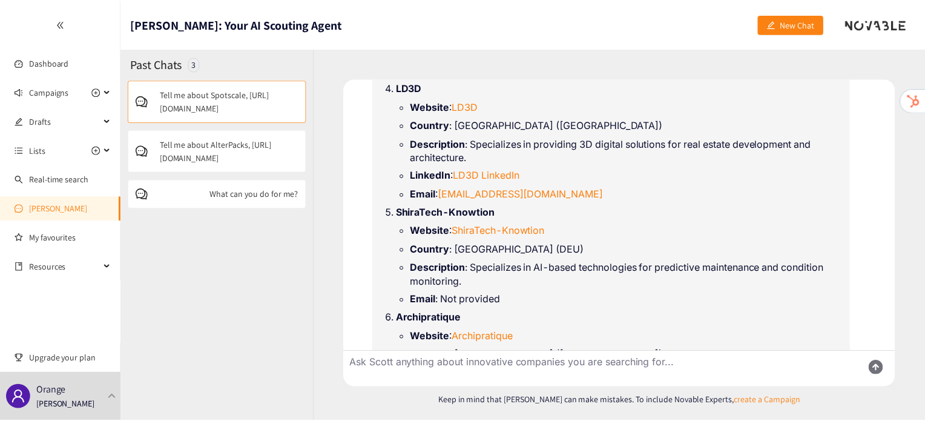
scroll to position [1037, 0]
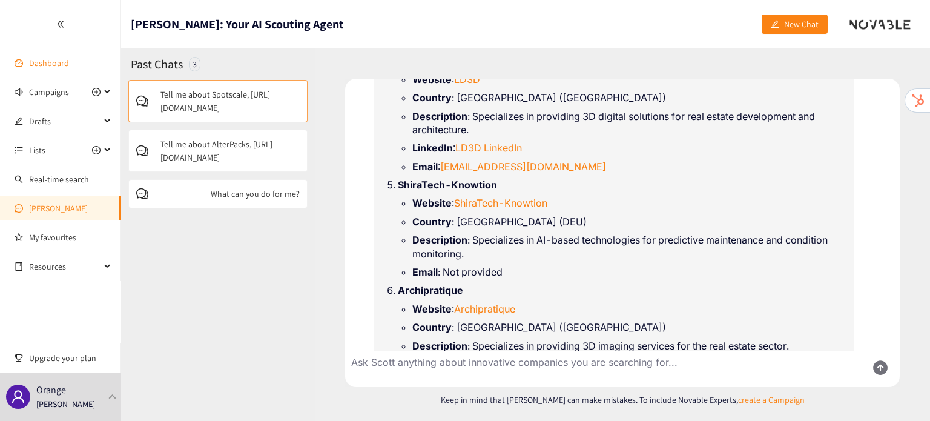
click at [41, 60] on link "Dashboard" at bounding box center [49, 63] width 40 height 11
